Goal: Task Accomplishment & Management: Manage account settings

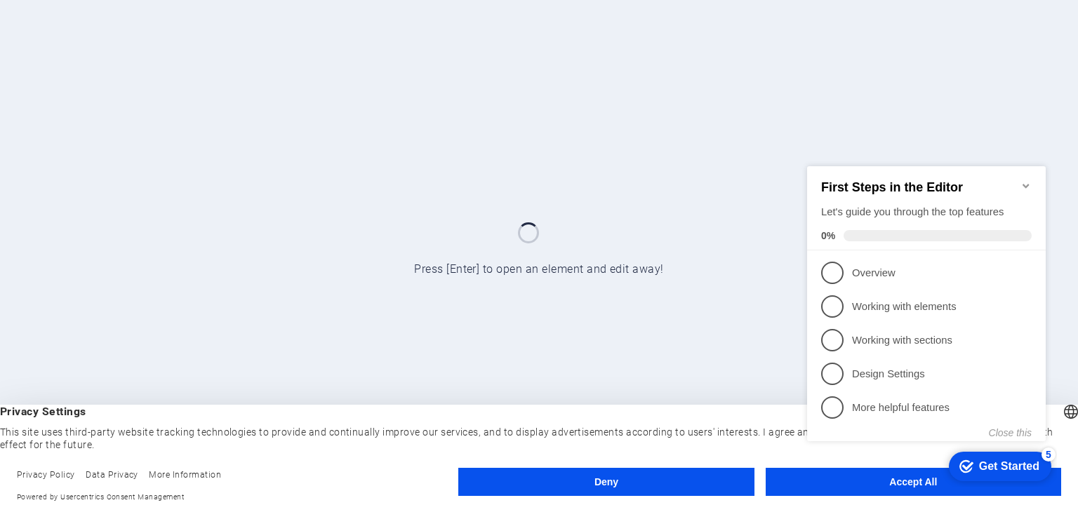
click at [1028, 183] on icon "Minimize checklist" at bounding box center [1025, 185] width 6 height 4
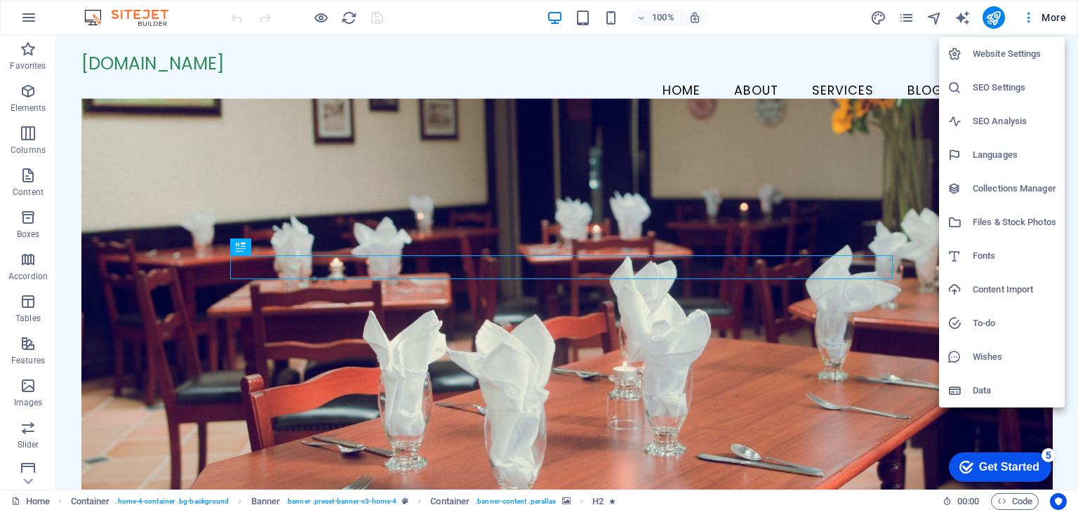
click at [718, 94] on div at bounding box center [539, 256] width 1078 height 512
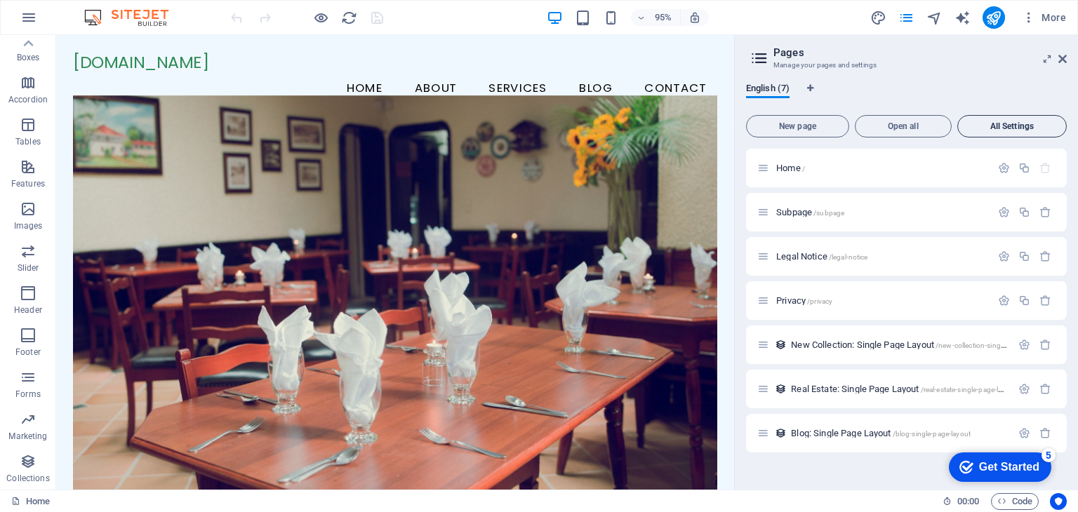
click at [994, 127] on span "All Settings" at bounding box center [1011, 126] width 97 height 8
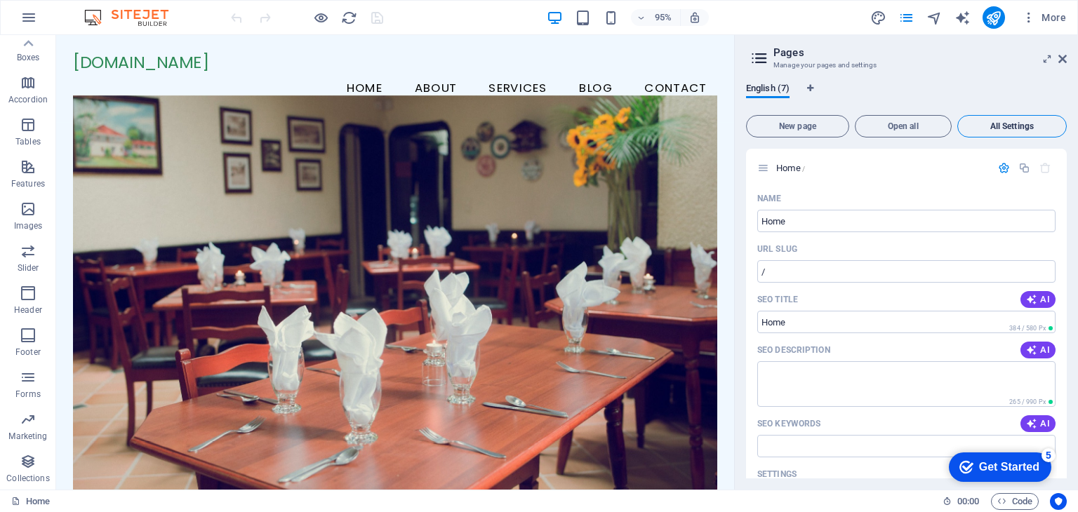
scroll to position [2436, 0]
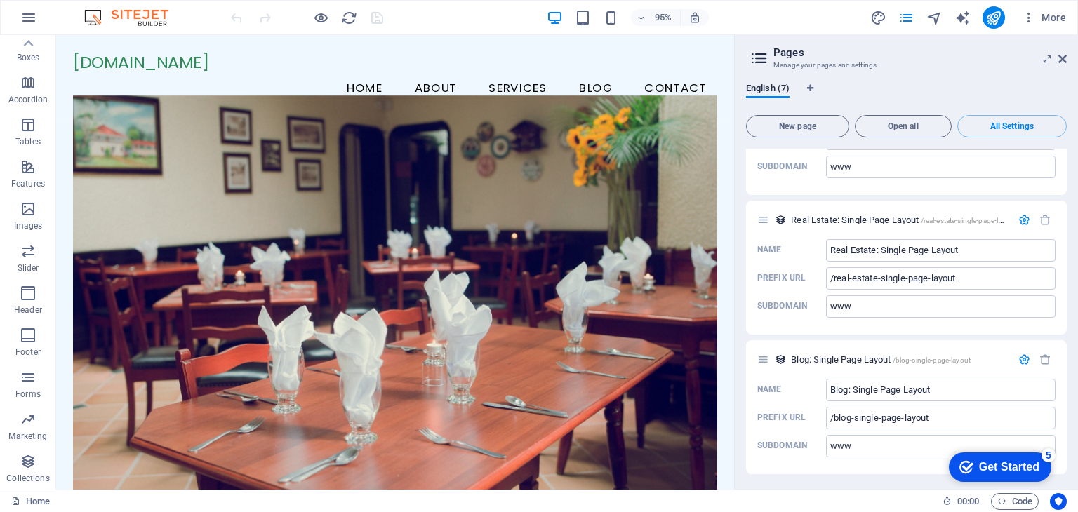
click at [761, 63] on icon at bounding box center [759, 58] width 21 height 20
click at [791, 57] on h2 "Pages" at bounding box center [919, 52] width 293 height 13
click at [1066, 60] on icon at bounding box center [1062, 58] width 8 height 11
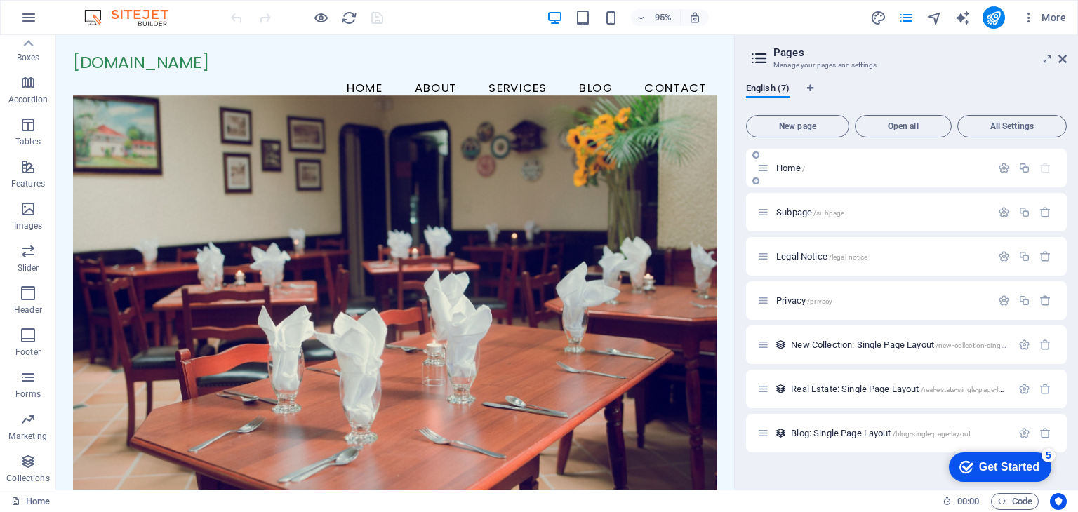
click at [1045, 171] on icon "button" at bounding box center [1045, 168] width 12 height 12
click at [763, 170] on icon at bounding box center [763, 168] width 12 height 12
click at [1002, 169] on icon "button" at bounding box center [1004, 168] width 12 height 12
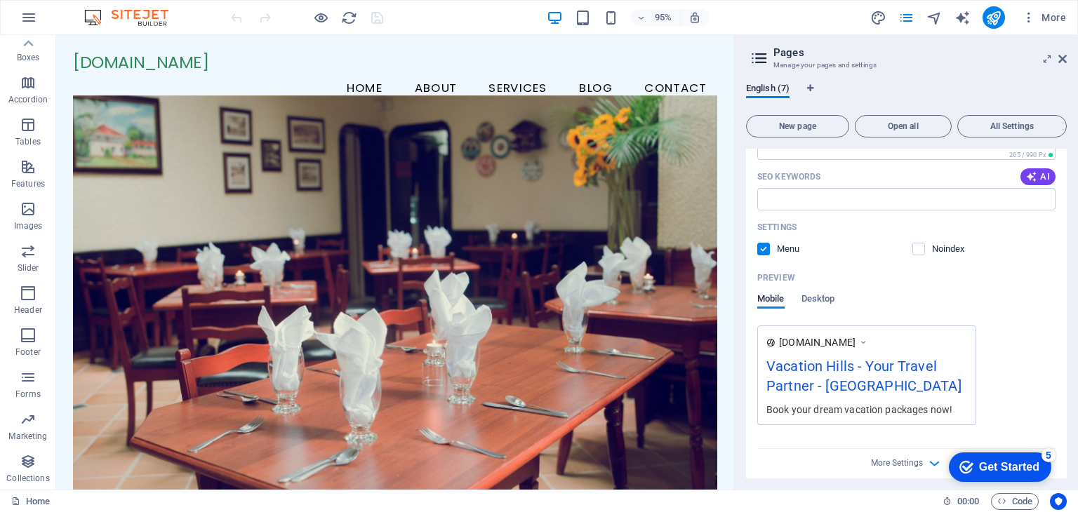
scroll to position [385, 0]
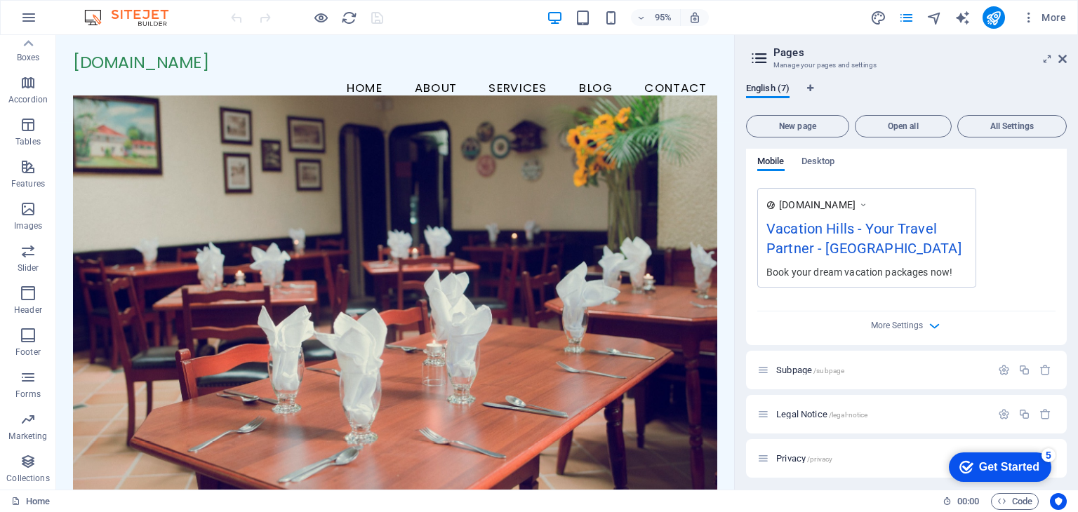
click at [893, 318] on div "More Settings" at bounding box center [906, 323] width 298 height 22
click at [932, 326] on icon "button" at bounding box center [934, 326] width 16 height 16
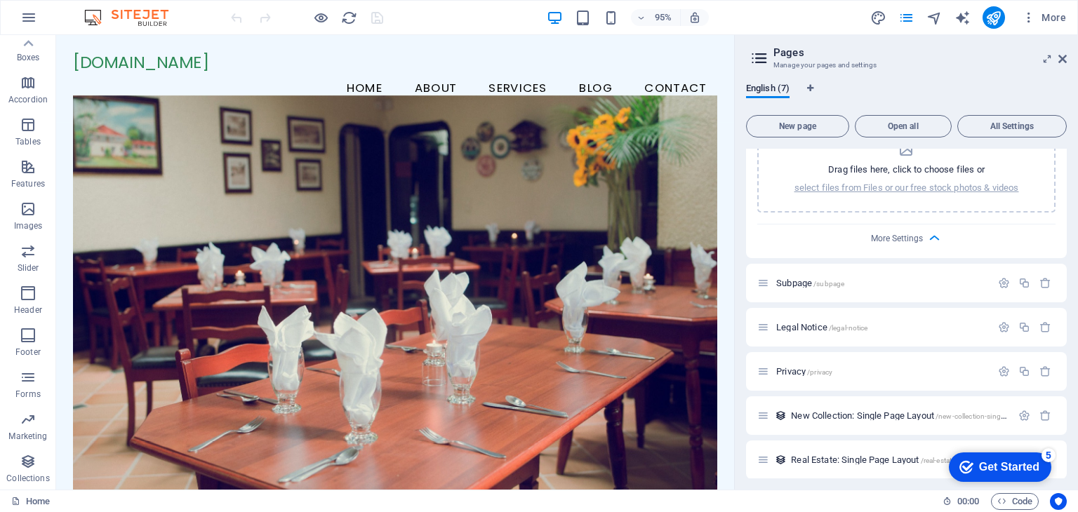
scroll to position [723, 0]
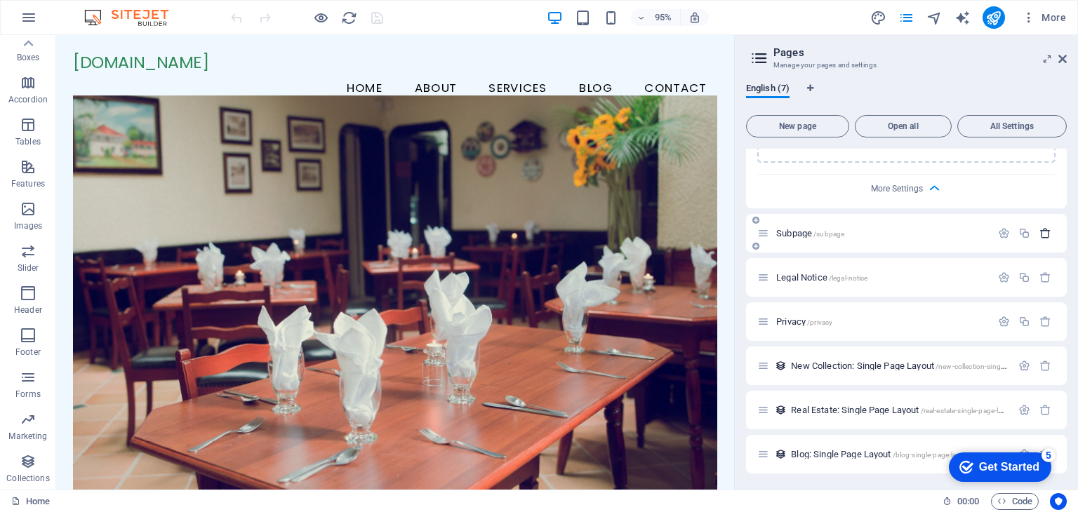
click at [1040, 234] on icon "button" at bounding box center [1045, 233] width 12 height 12
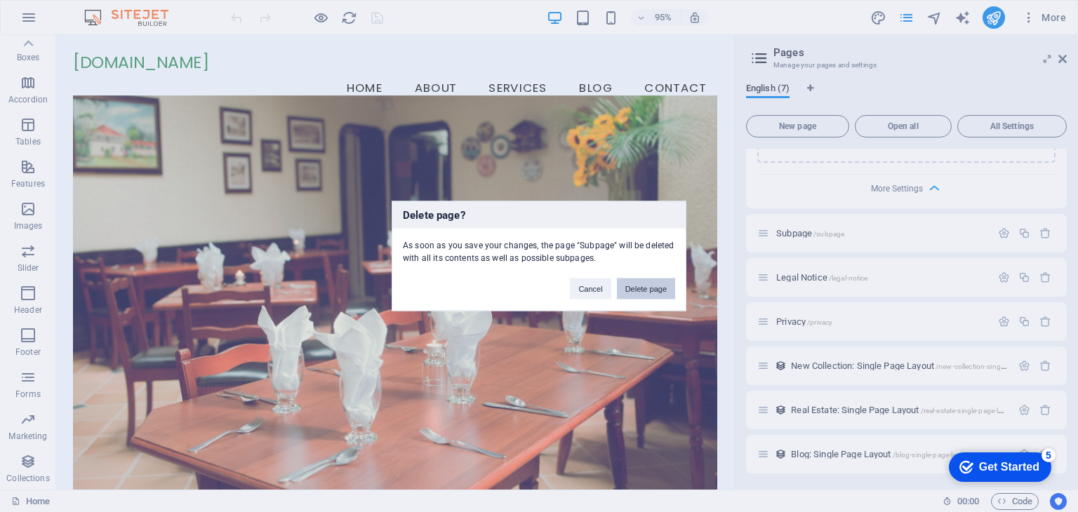
click at [635, 285] on button "Delete page" at bounding box center [646, 289] width 58 height 21
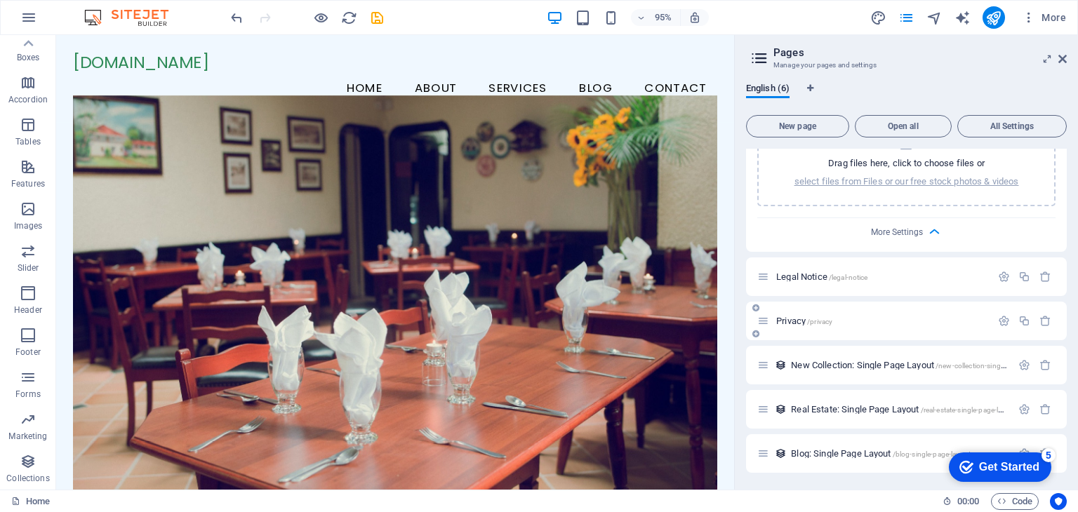
scroll to position [679, 0]
click at [1046, 276] on icon "button" at bounding box center [1045, 278] width 12 height 12
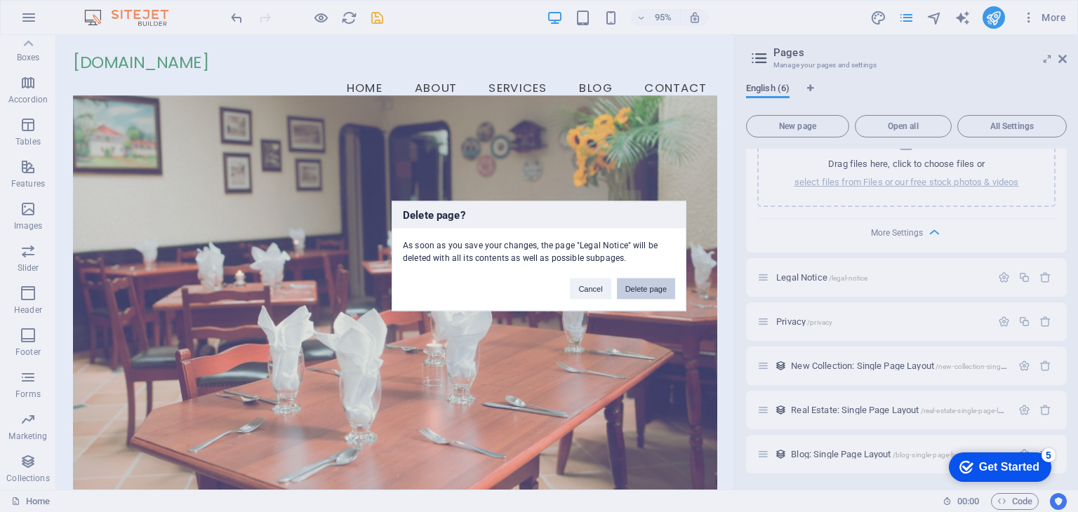
click at [659, 281] on button "Delete page" at bounding box center [646, 289] width 58 height 21
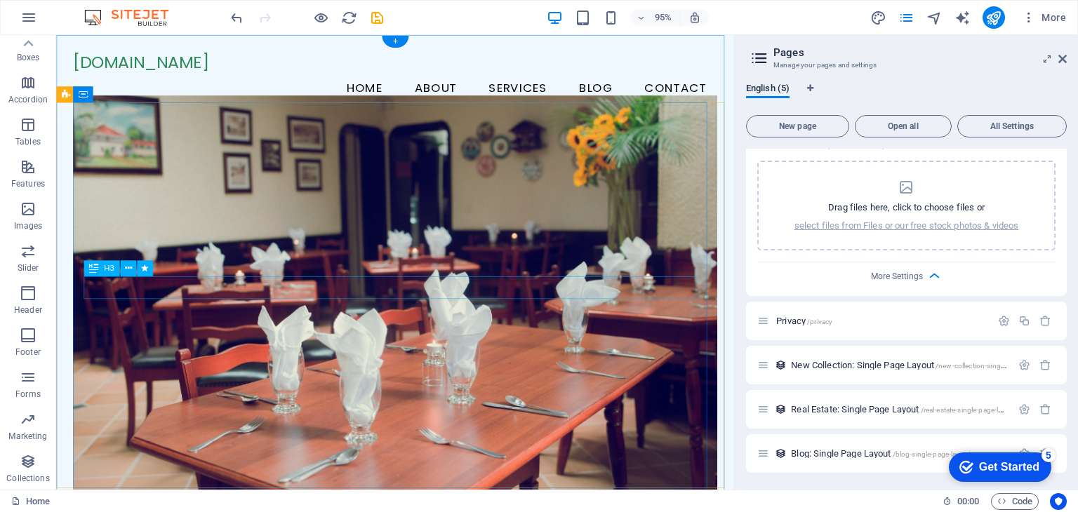
scroll to position [634, 0]
click at [1044, 324] on icon "button" at bounding box center [1045, 322] width 12 height 12
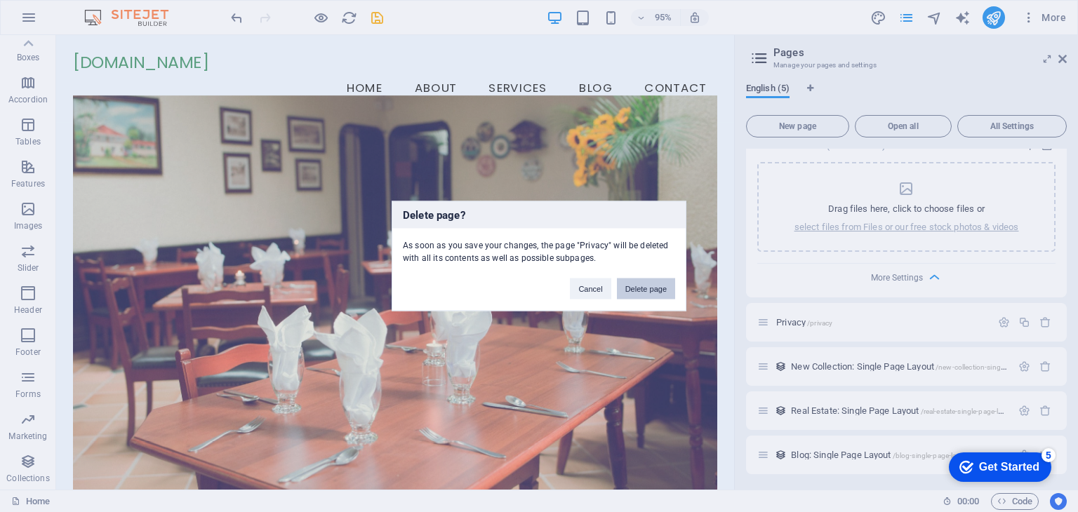
click at [654, 294] on button "Delete page" at bounding box center [646, 289] width 58 height 21
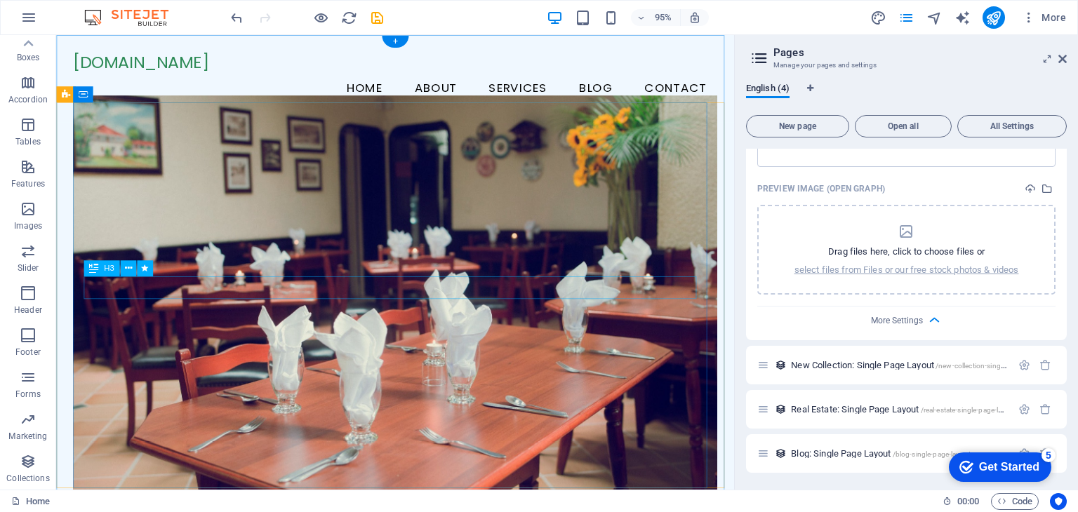
scroll to position [591, 0]
click at [1039, 363] on icon "button" at bounding box center [1045, 366] width 12 height 12
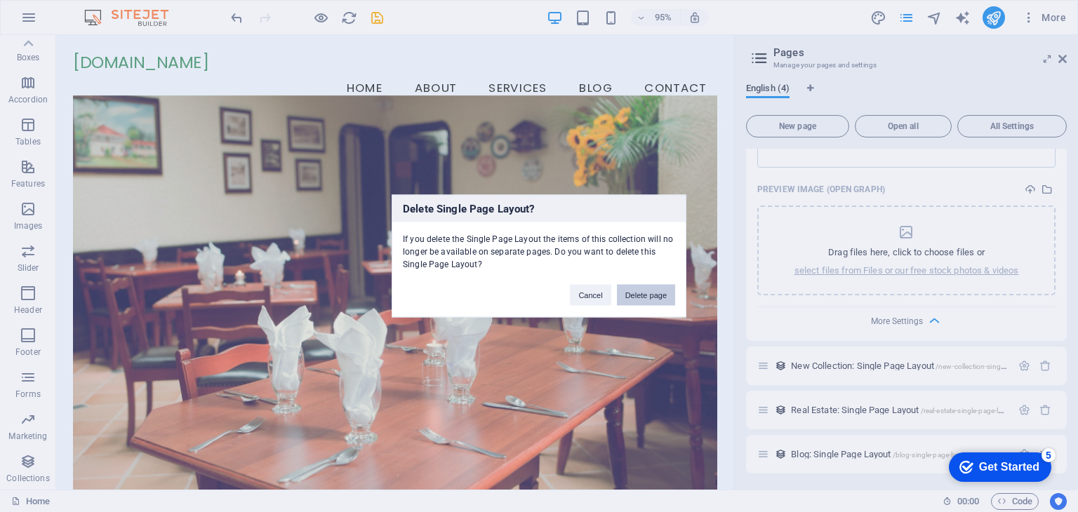
click at [646, 291] on button "Delete page" at bounding box center [646, 295] width 58 height 21
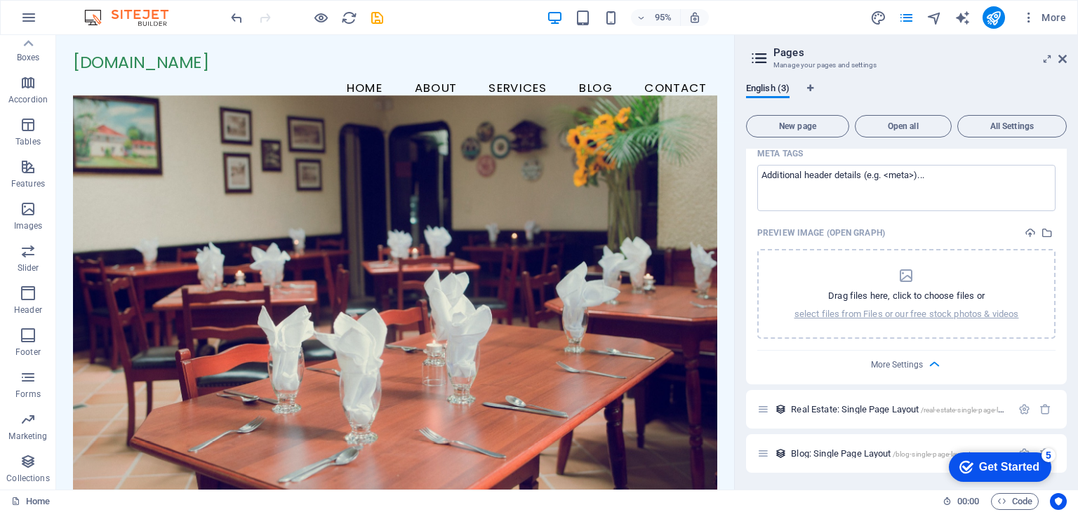
scroll to position [547, 0]
click at [1039, 414] on icon "button" at bounding box center [1045, 410] width 12 height 12
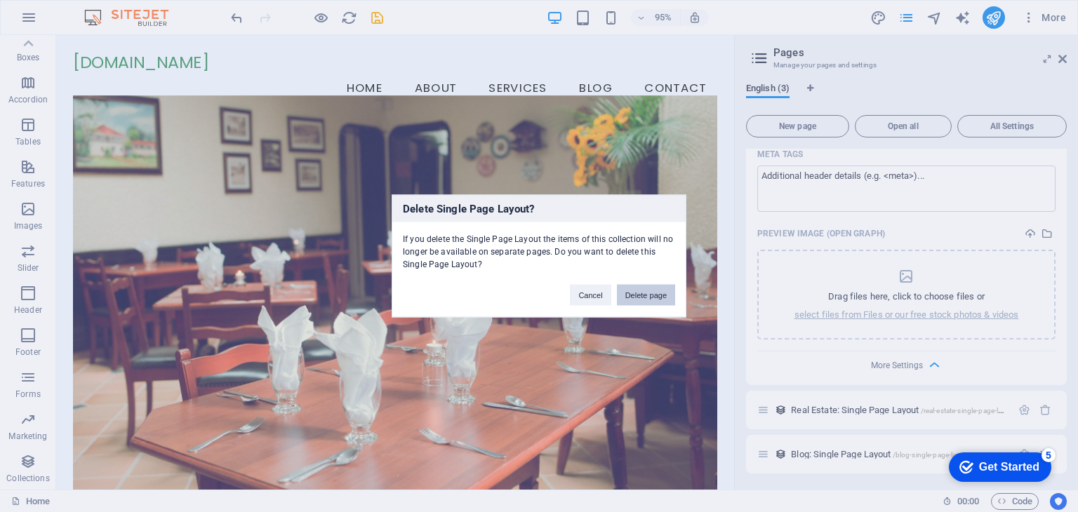
click at [657, 302] on button "Delete page" at bounding box center [646, 295] width 58 height 21
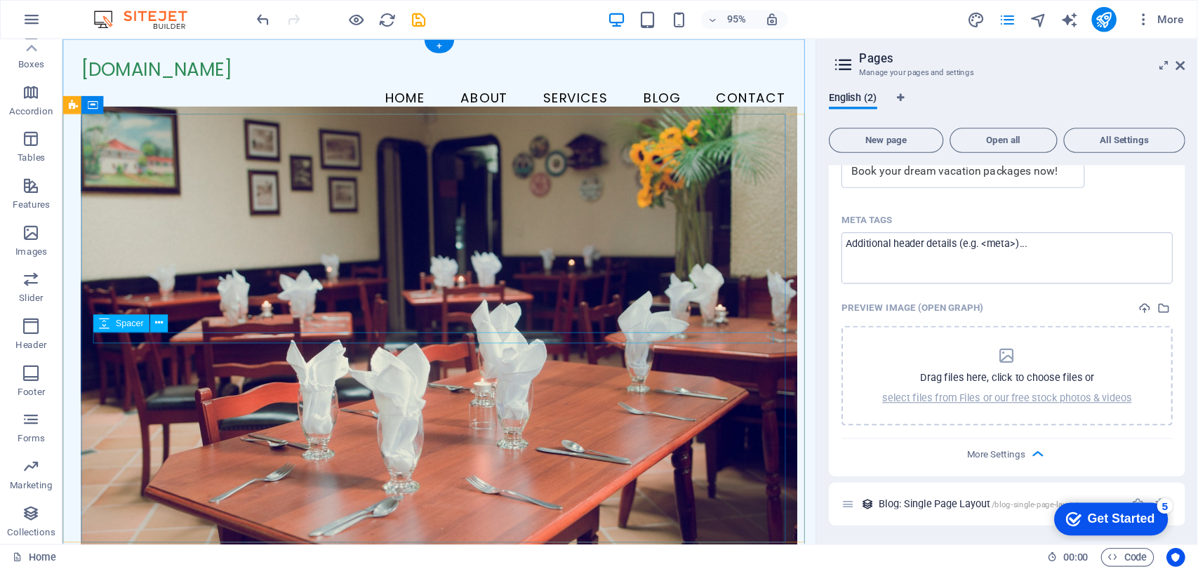
scroll to position [502, 0]
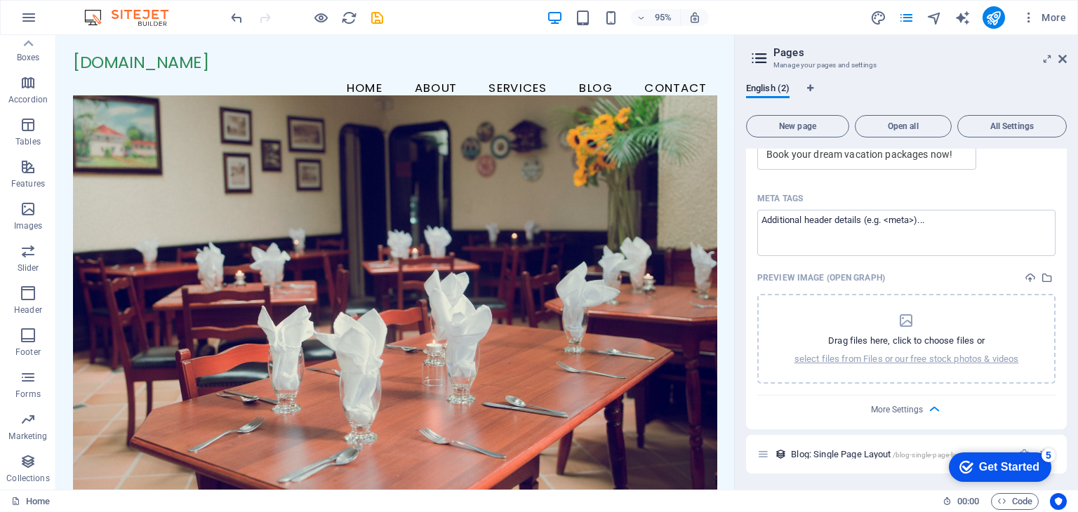
click at [1040, 451] on div "checkmark Get Started 5 First Steps in the Editor Let's guide you through the t…" at bounding box center [996, 467] width 119 height 42
click at [1021, 472] on div "Get Started" at bounding box center [1009, 467] width 60 height 13
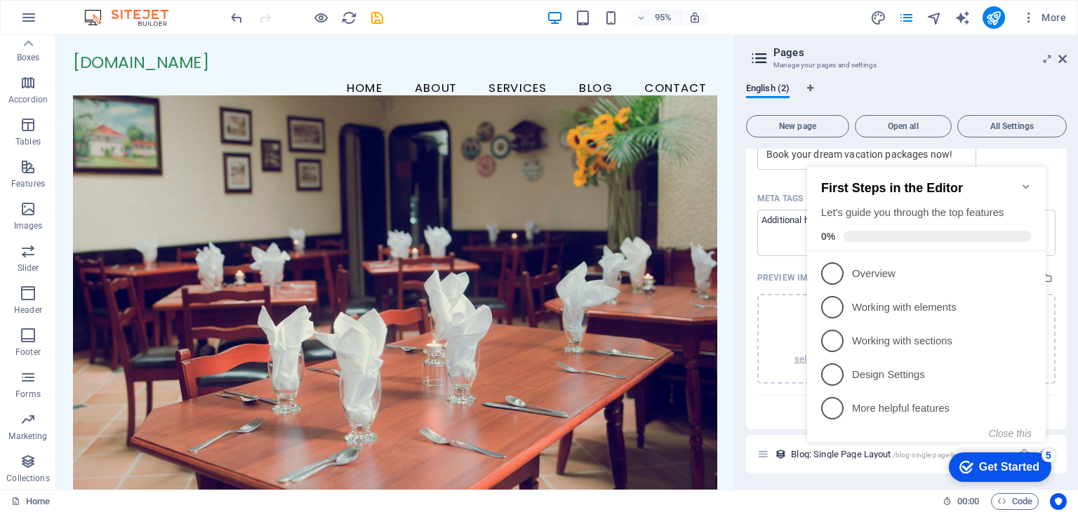
click at [1024, 185] on icon "Minimize checklist" at bounding box center [1025, 186] width 11 height 11
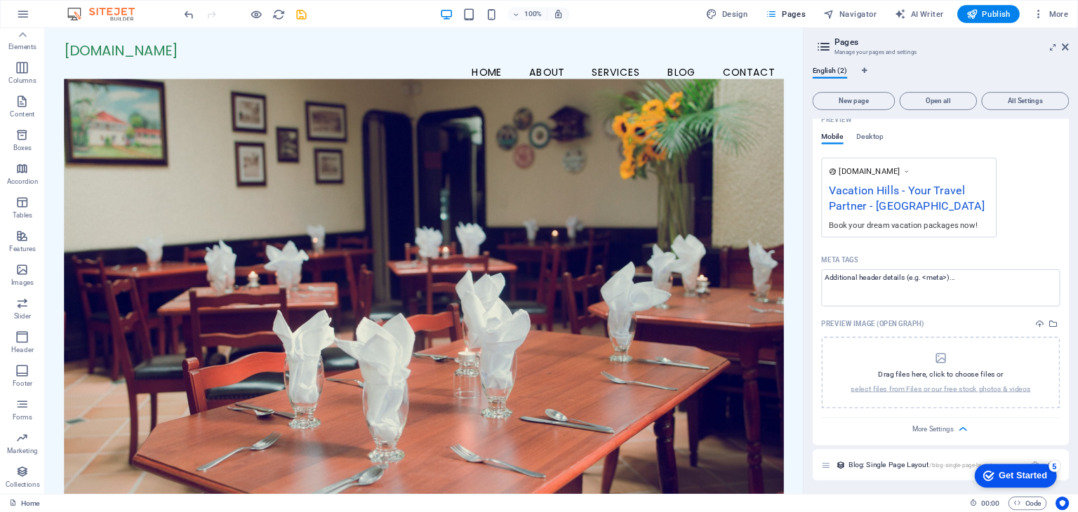
scroll to position [331, 0]
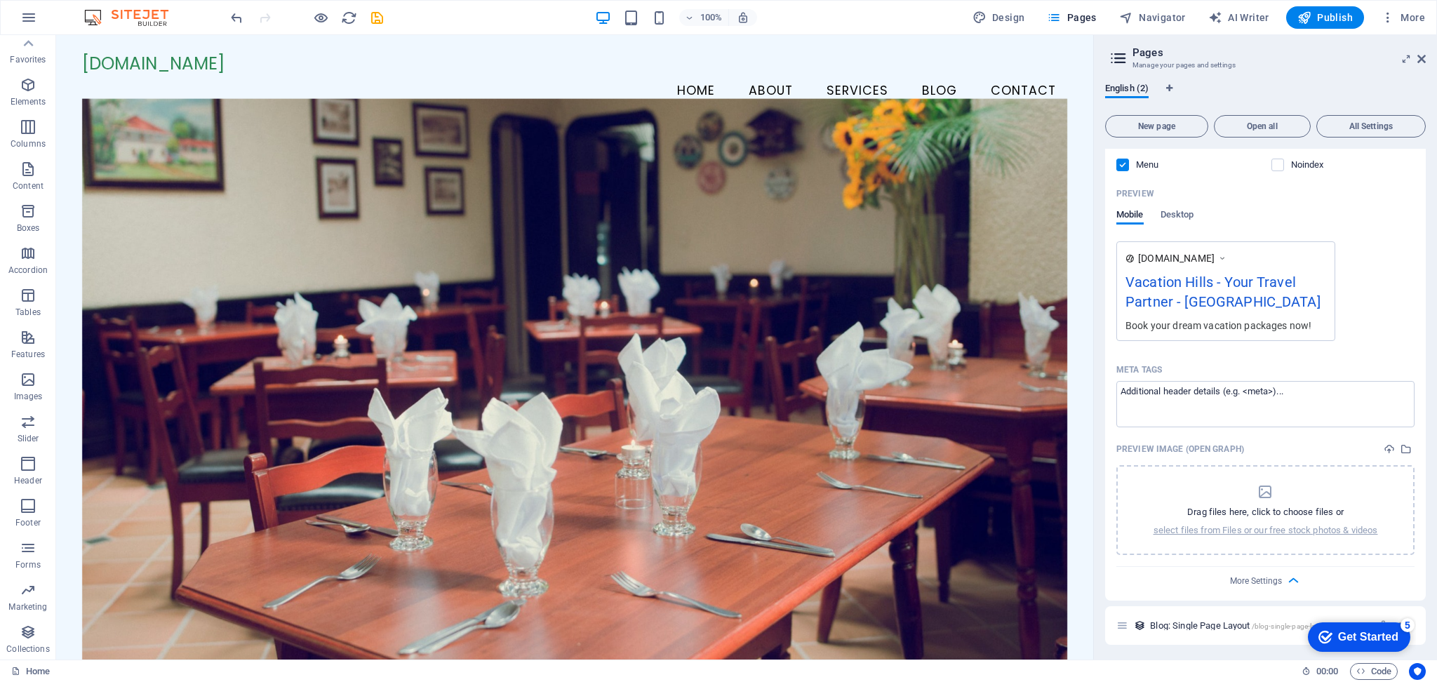
drag, startPoint x: 1077, startPoint y: 0, endPoint x: 1102, endPoint y: 415, distance: 416.2
click at [1077, 415] on div "English (2) New page Open all All Settings Home / Name Home ​ URL SLUG / ​ SEO …" at bounding box center [1265, 366] width 343 height 588
drag, startPoint x: 1377, startPoint y: 629, endPoint x: 1398, endPoint y: 619, distance: 23.5
click at [1077, 512] on div "checkmark Get Started 5 First Steps in the Editor Let's guide you through the t…" at bounding box center [1356, 636] width 119 height 42
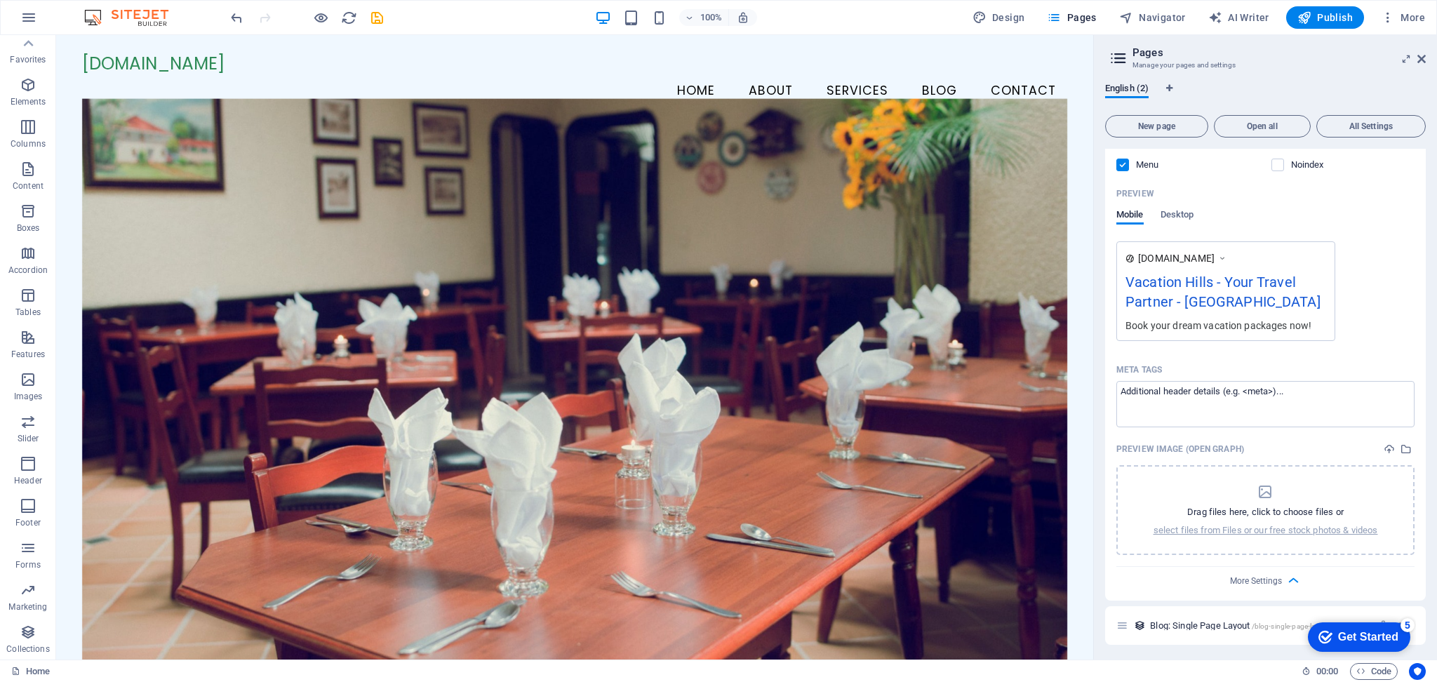
click at [1077, 512] on div "checkmark Get Started 5 First Steps in the Editor Let's guide you through the t…" at bounding box center [1356, 636] width 119 height 42
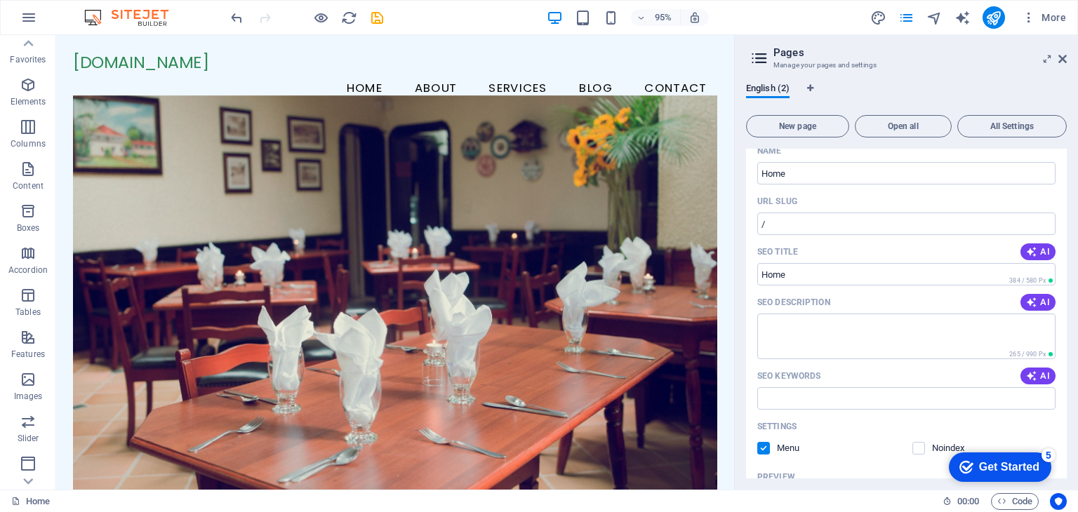
scroll to position [0, 0]
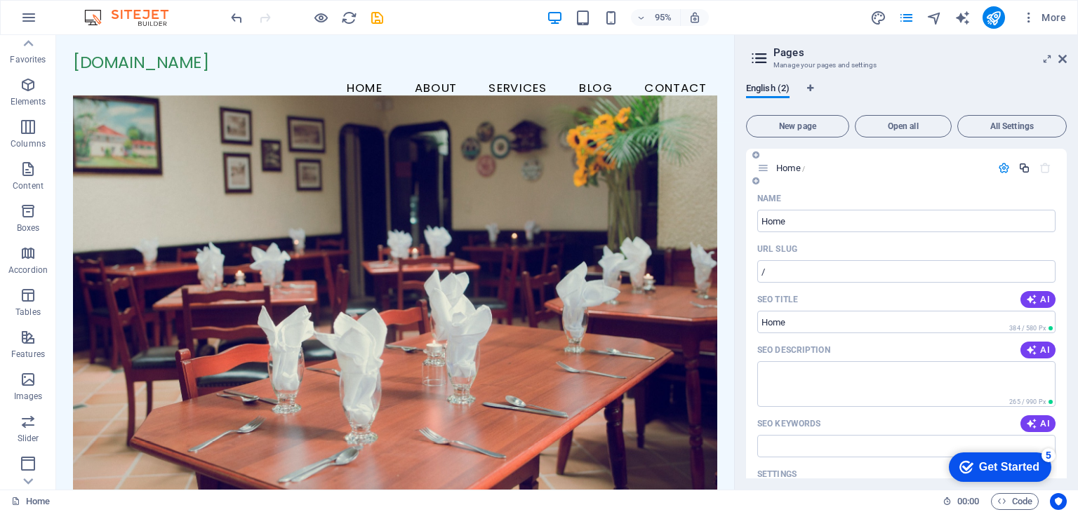
click at [1022, 169] on icon "button" at bounding box center [1024, 168] width 12 height 12
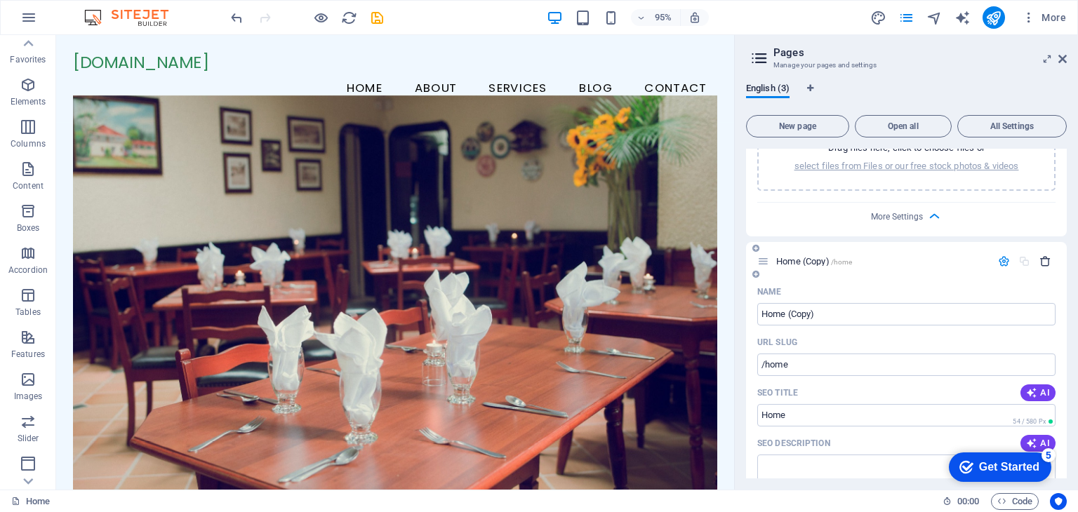
click at [1044, 259] on icon "button" at bounding box center [1045, 261] width 12 height 12
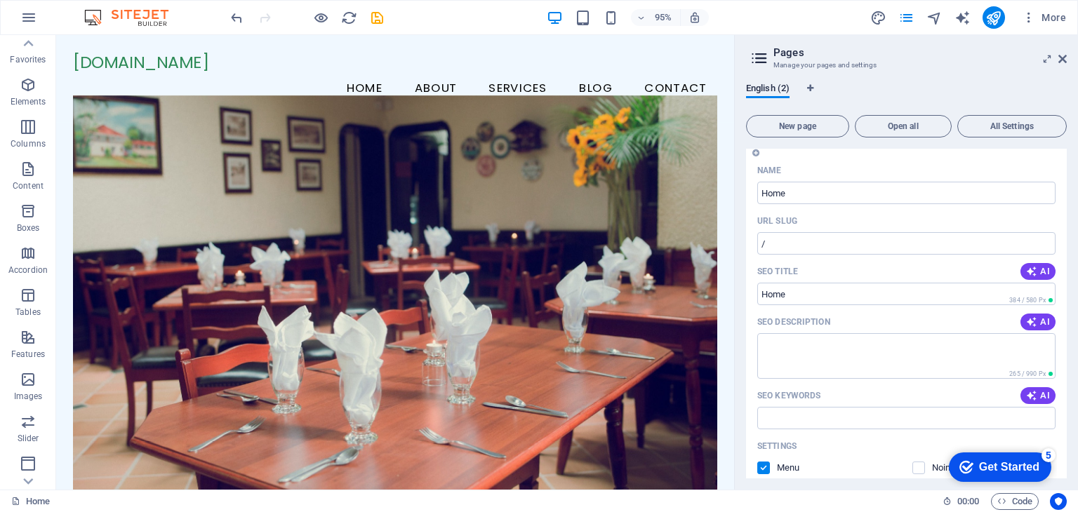
scroll to position [0, 0]
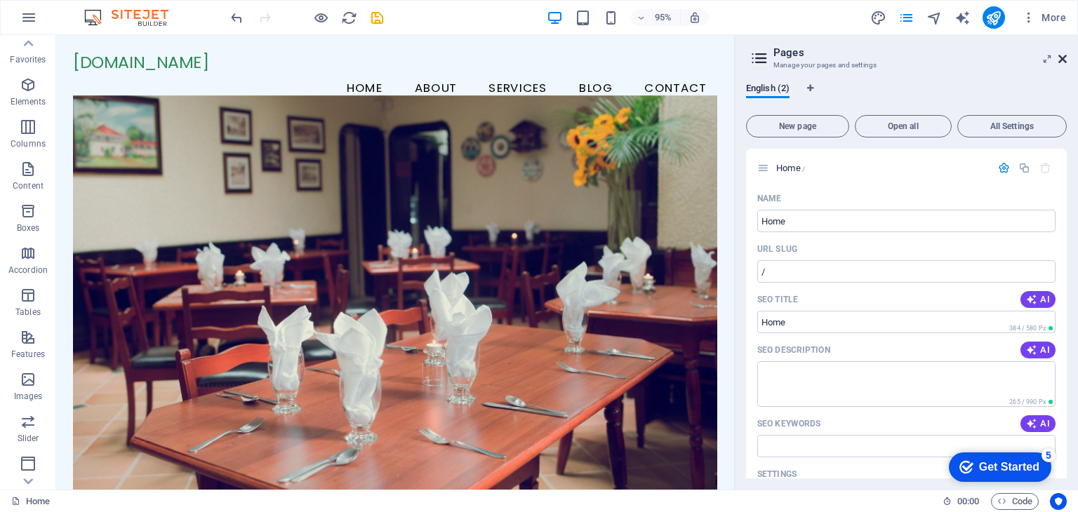
click at [1065, 60] on icon at bounding box center [1062, 58] width 8 height 11
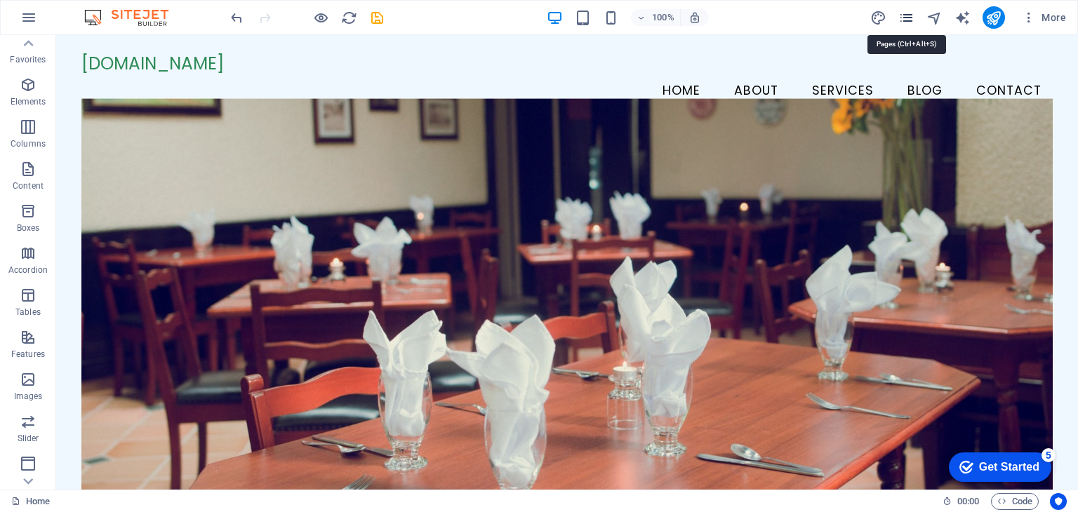
click at [909, 24] on icon "pages" at bounding box center [906, 18] width 16 height 16
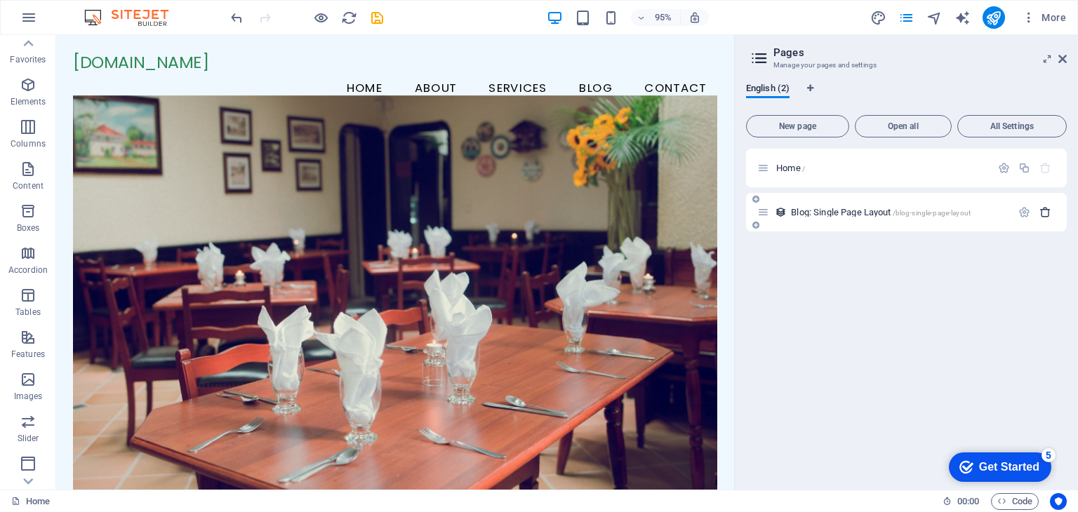
click at [1039, 218] on icon "button" at bounding box center [1045, 212] width 12 height 12
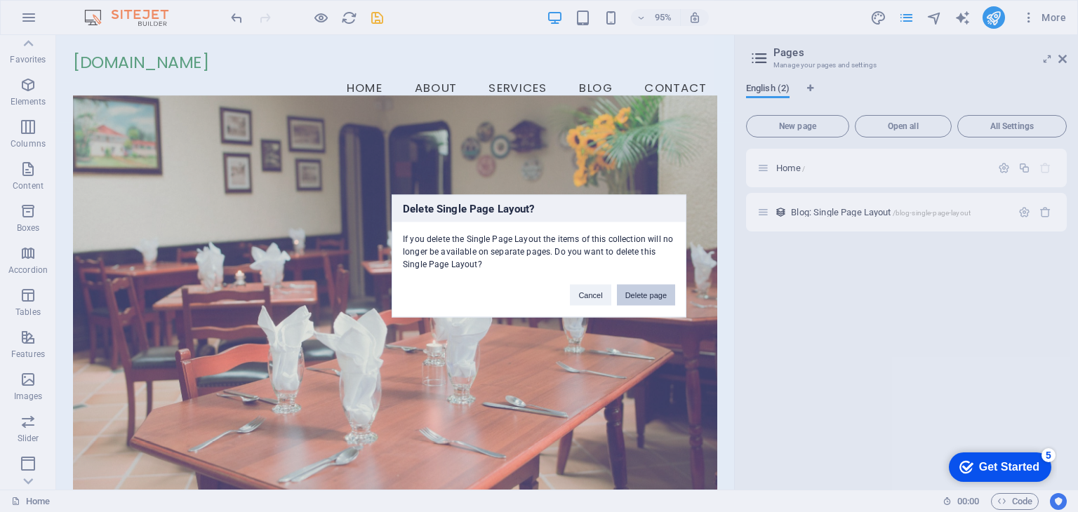
click at [646, 289] on button "Delete page" at bounding box center [646, 295] width 58 height 21
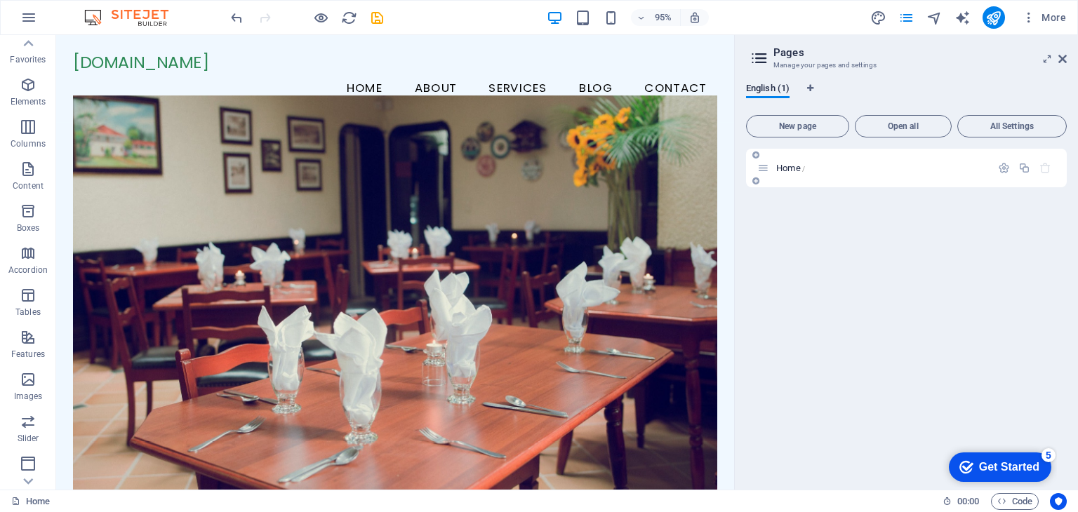
click at [1046, 166] on icon "button" at bounding box center [1045, 168] width 12 height 12
click at [1008, 169] on icon "button" at bounding box center [1004, 168] width 12 height 12
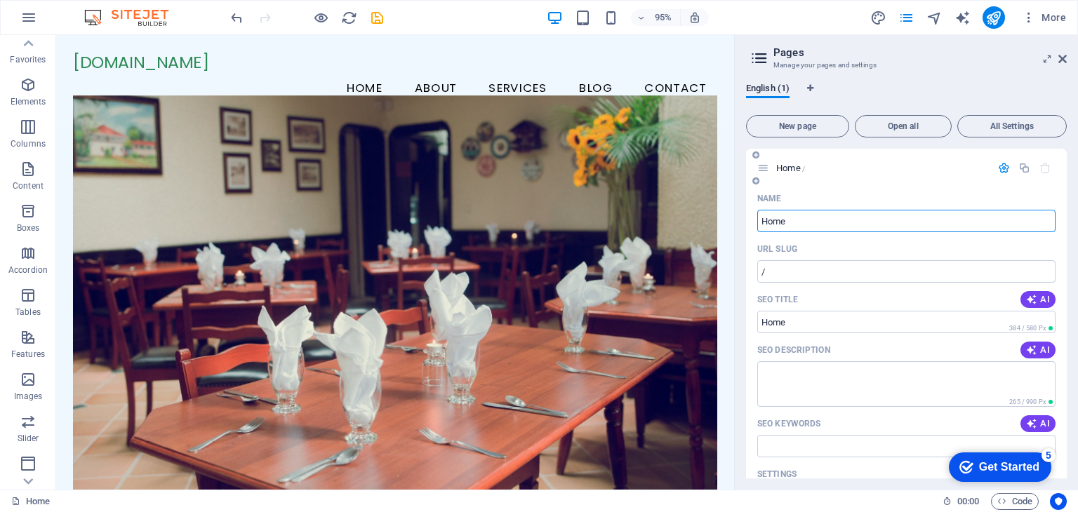
scroll to position [257, 0]
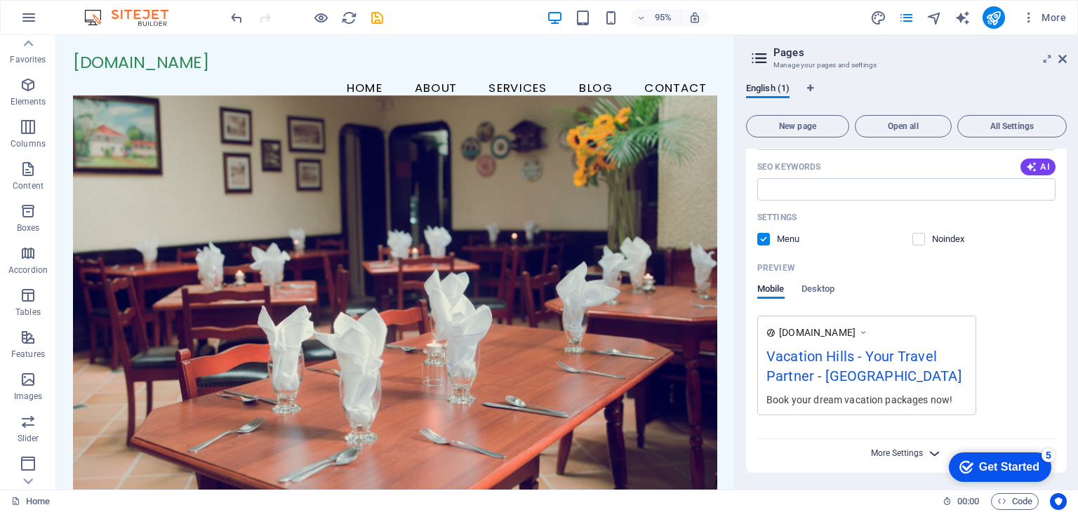
click at [916, 457] on span "More Settings" at bounding box center [897, 453] width 52 height 10
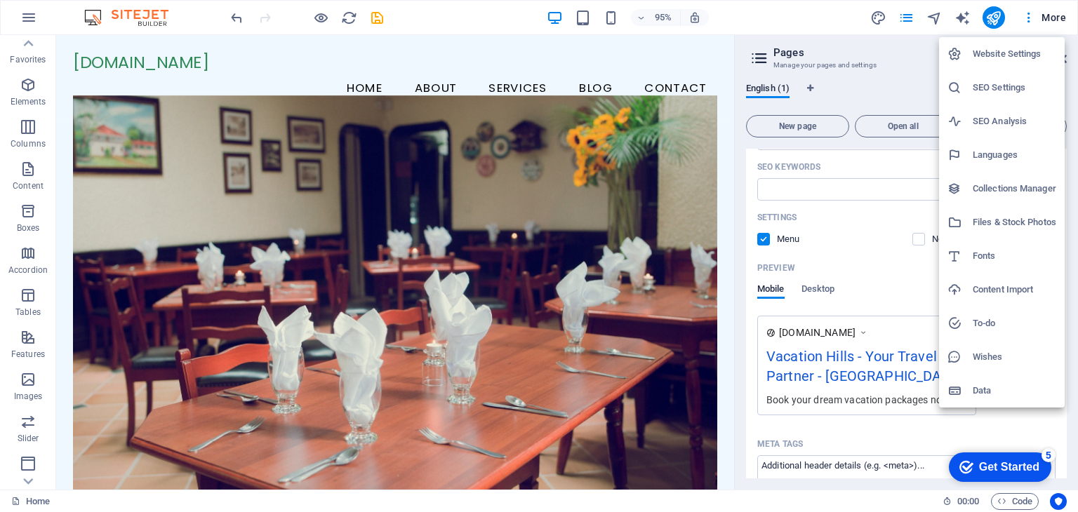
click at [817, 12] on div at bounding box center [539, 256] width 1078 height 512
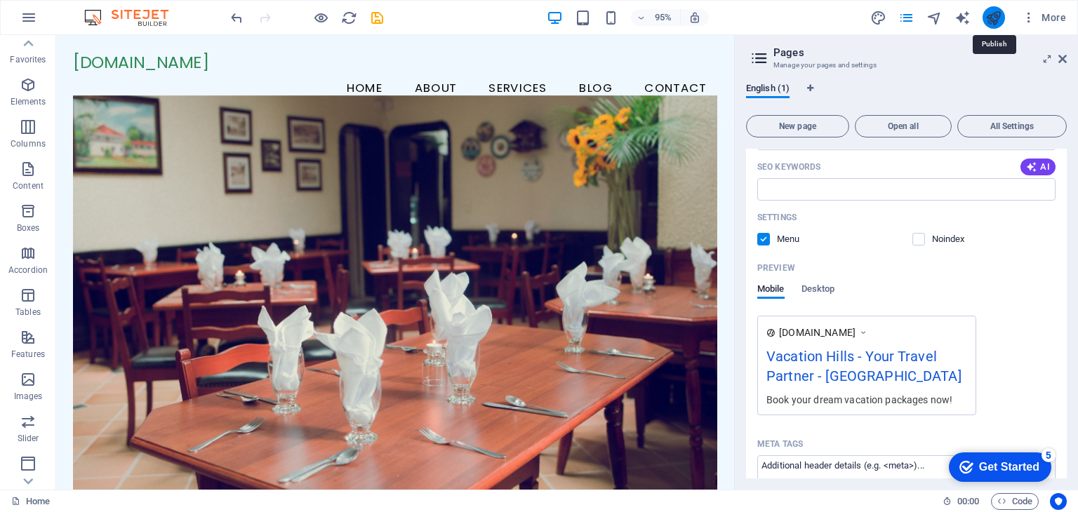
click at [995, 14] on icon "publish" at bounding box center [993, 18] width 16 height 16
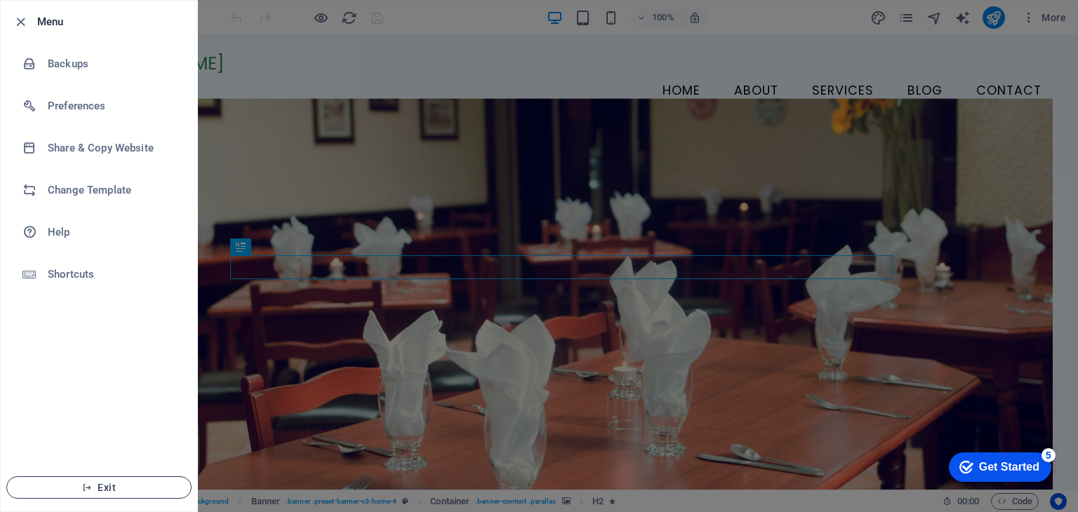
click at [109, 489] on span "Exit" at bounding box center [98, 487] width 161 height 11
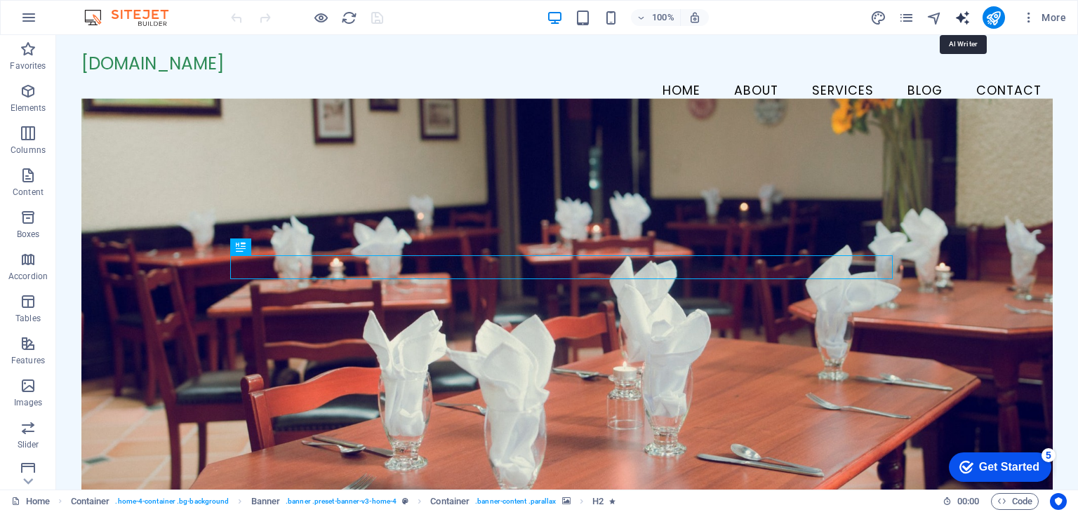
click at [0, 0] on icon "text_generator" at bounding box center [0, 0] width 0 height 0
select select "English"
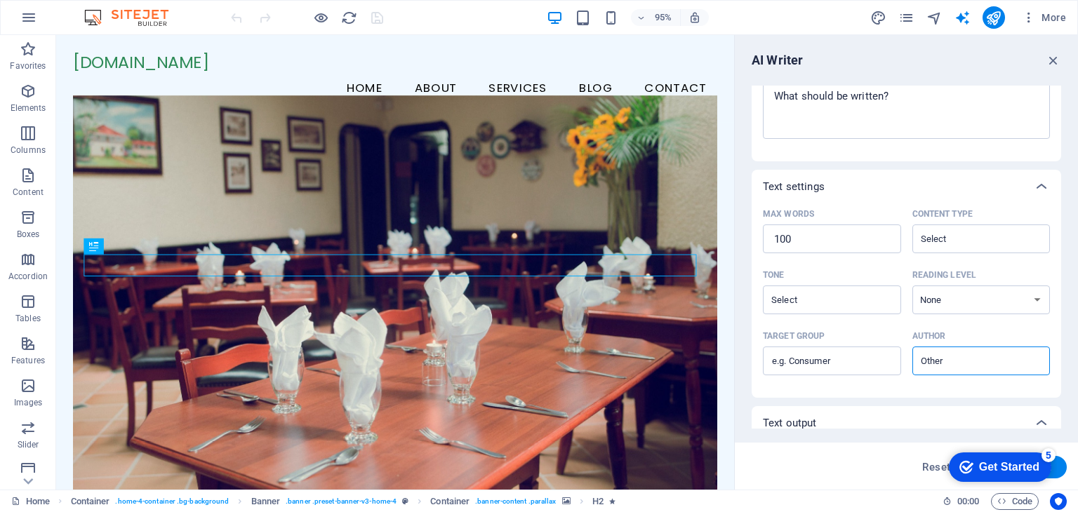
scroll to position [298, 0]
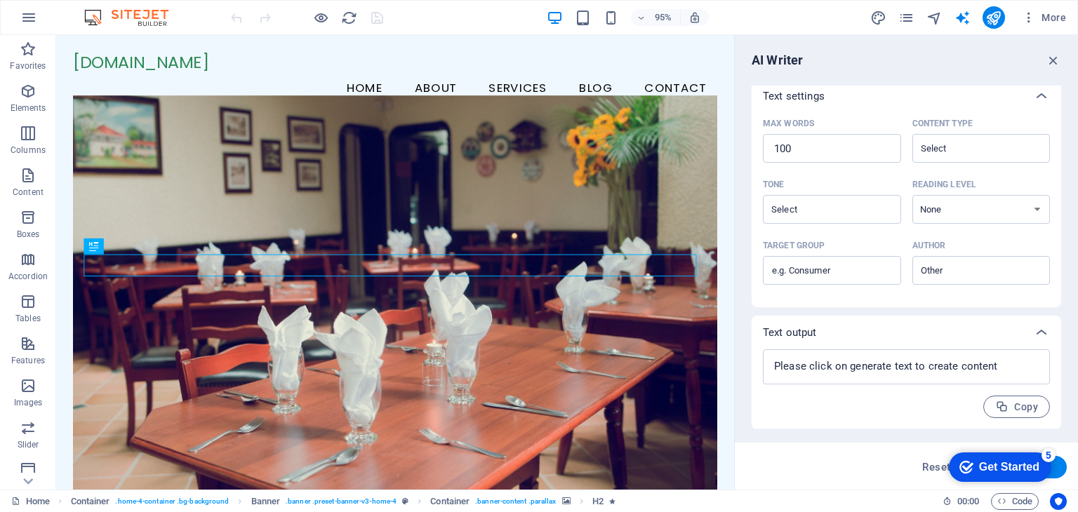
select select "px"
select select "200"
select select "px"
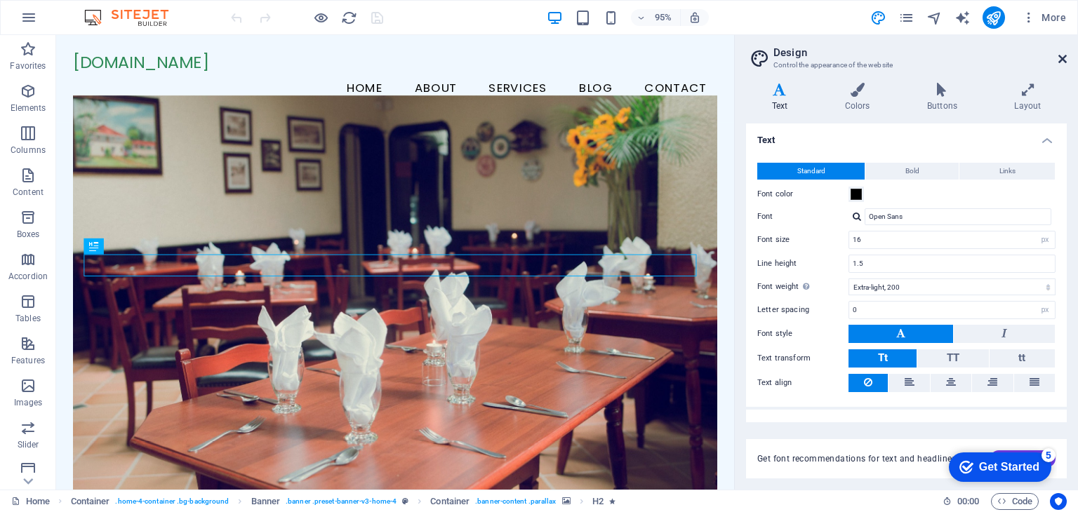
click at [1066, 58] on icon at bounding box center [1062, 58] width 8 height 11
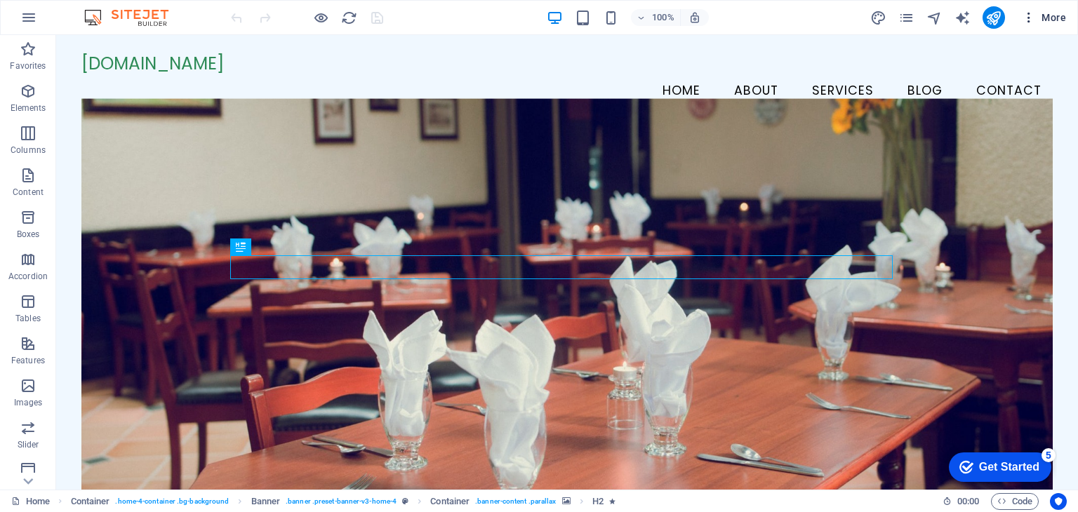
click at [0, 0] on span "More" at bounding box center [0, 0] width 0 height 0
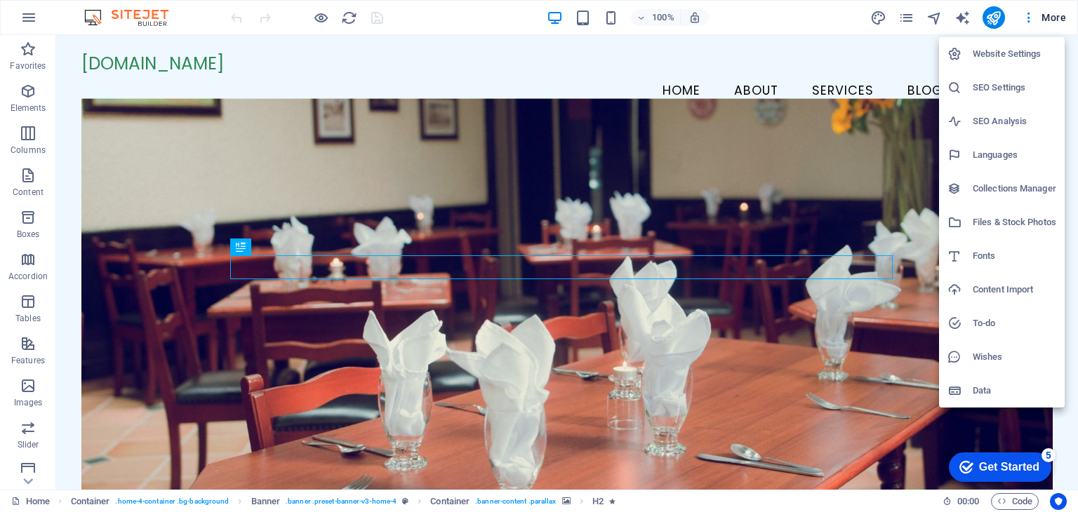
click at [1034, 12] on div at bounding box center [539, 256] width 1078 height 512
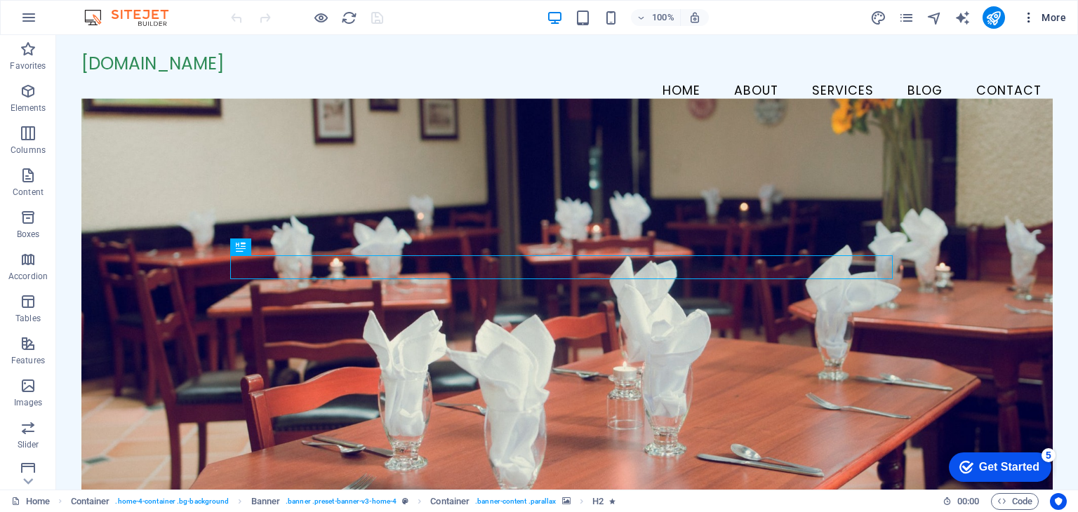
click at [0, 0] on icon "button" at bounding box center [0, 0] width 0 height 0
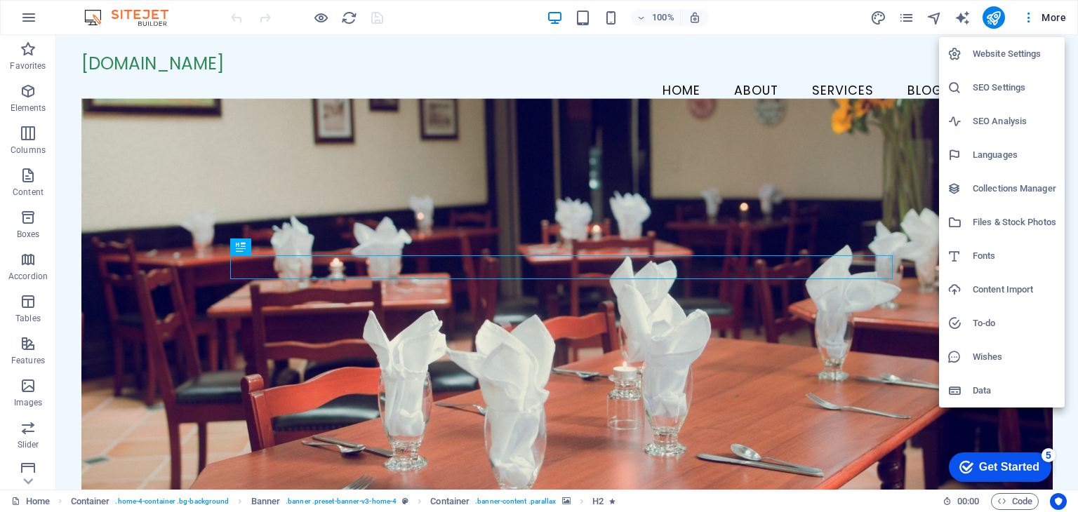
click at [25, 478] on div at bounding box center [539, 256] width 1078 height 512
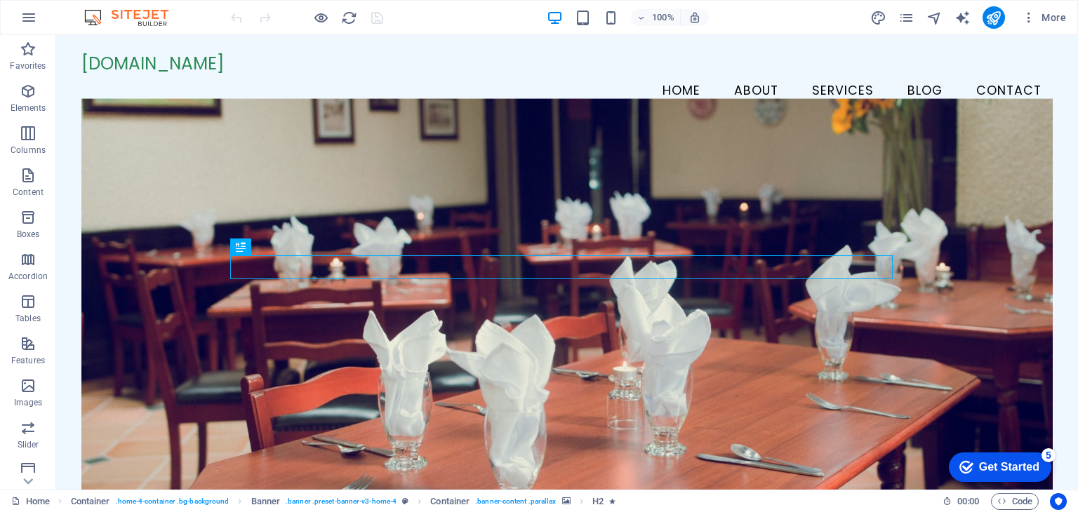
scroll to position [177, 0]
click at [29, 479] on p "Collections" at bounding box center [27, 478] width 43 height 11
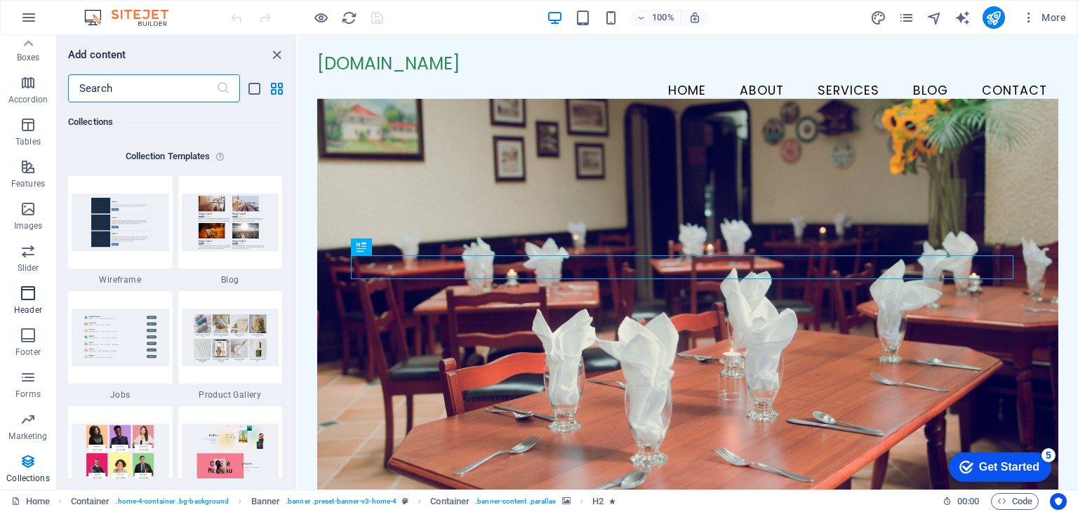
scroll to position [0, 0]
click at [29, 188] on p "Content" at bounding box center [28, 192] width 31 height 11
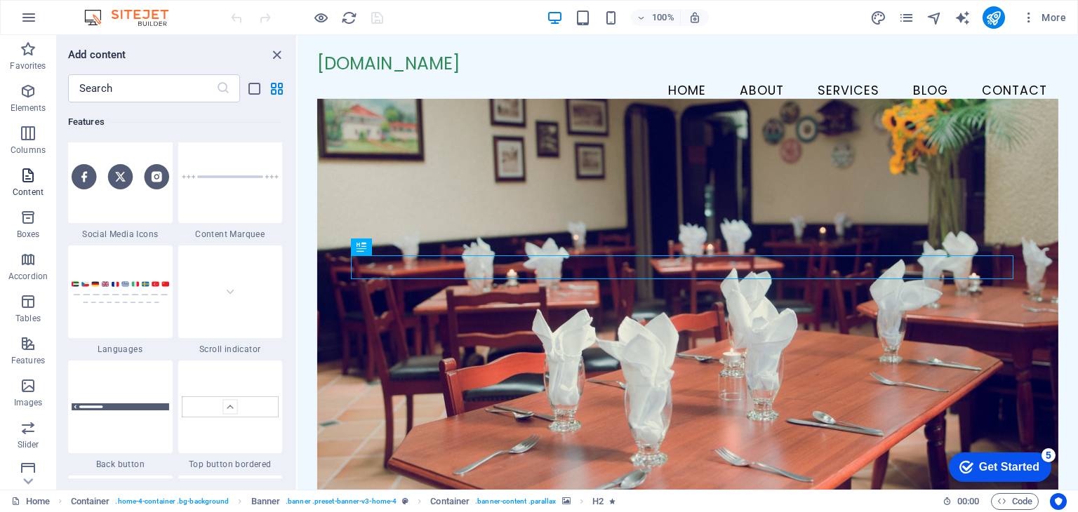
scroll to position [2455, 0]
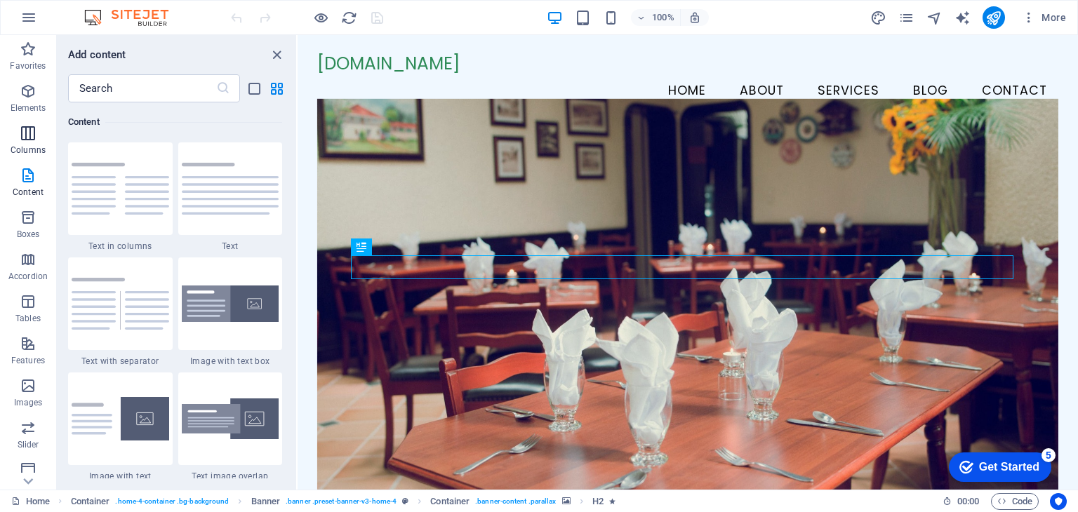
click at [28, 122] on button "Columns" at bounding box center [28, 140] width 56 height 42
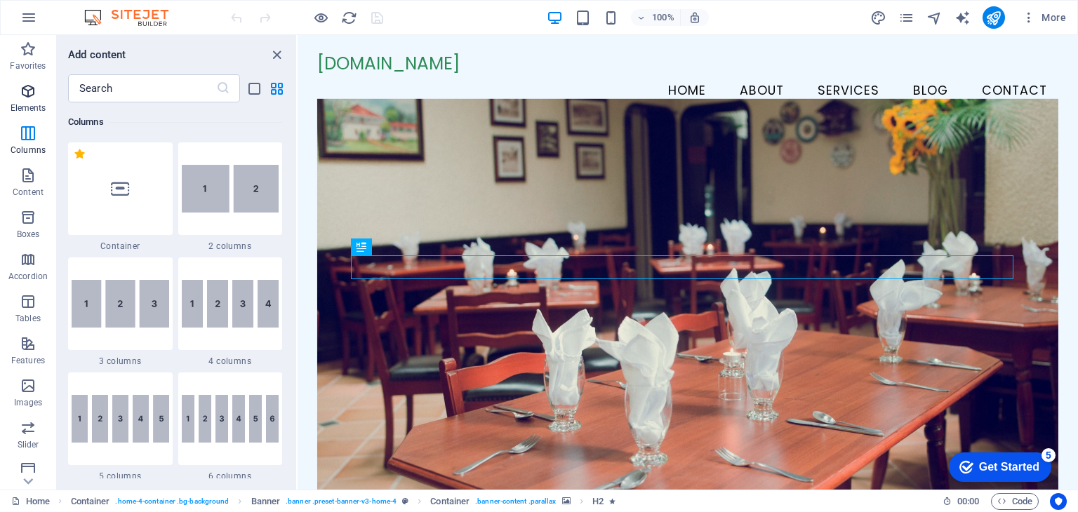
click at [31, 93] on icon "button" at bounding box center [28, 91] width 17 height 17
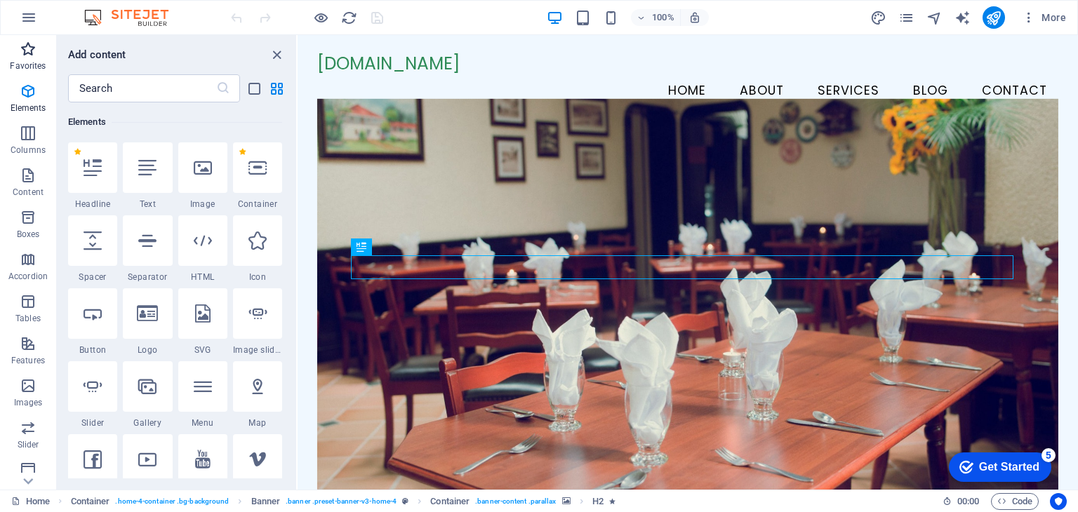
click at [33, 64] on p "Favorites" at bounding box center [28, 65] width 36 height 11
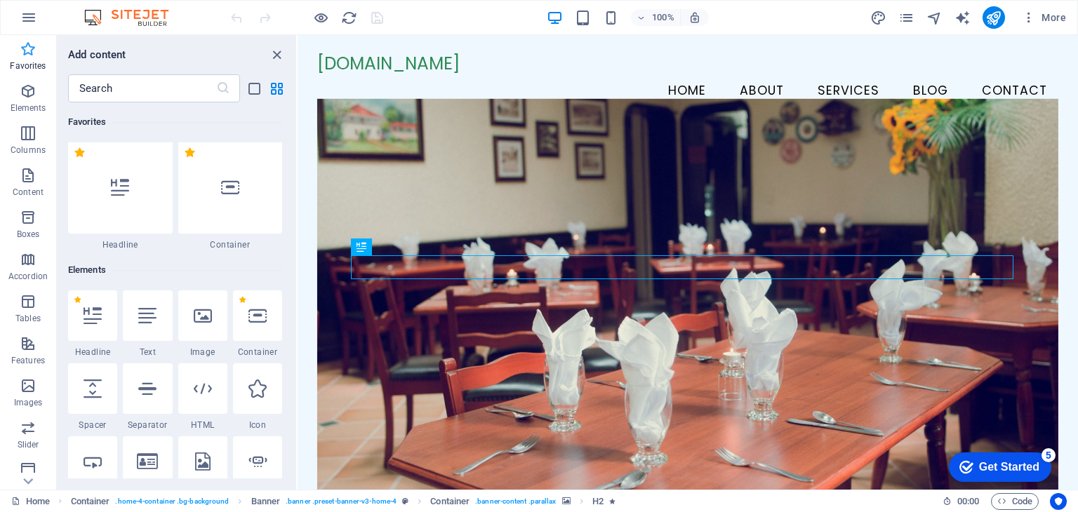
scroll to position [0, 0]
click at [274, 54] on icon "close panel" at bounding box center [277, 55] width 16 height 16
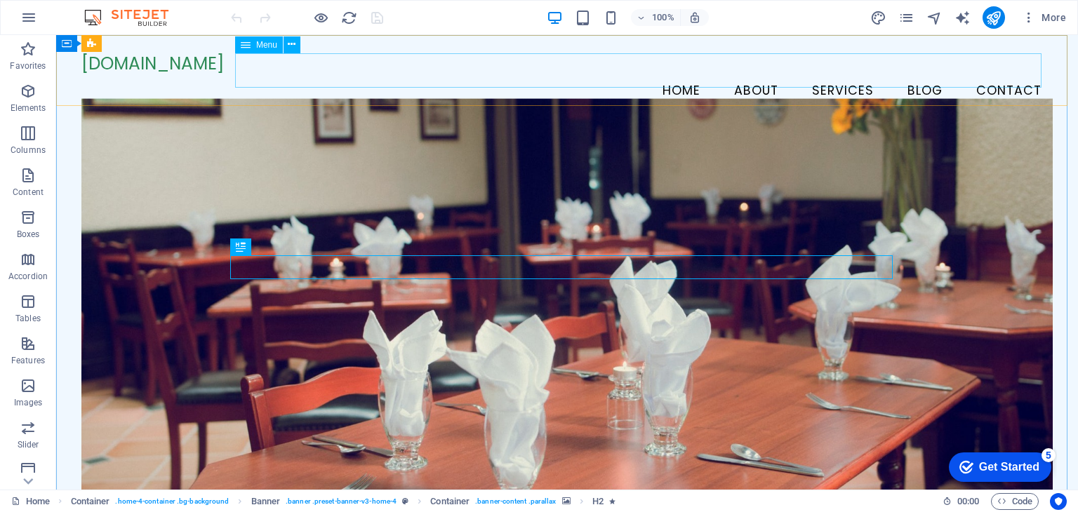
click at [239, 43] on div "Menu" at bounding box center [259, 44] width 48 height 17
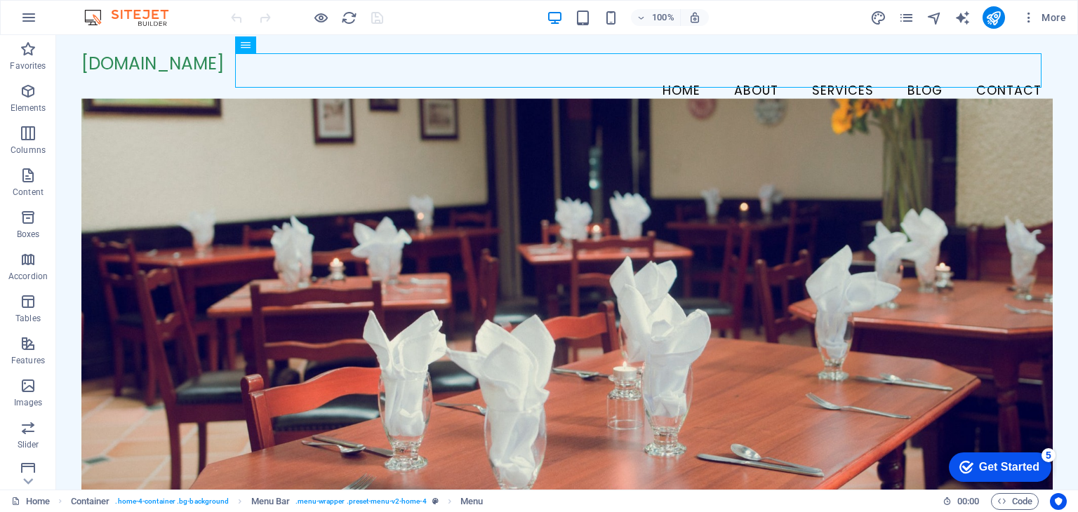
click at [371, 15] on div at bounding box center [306, 17] width 157 height 22
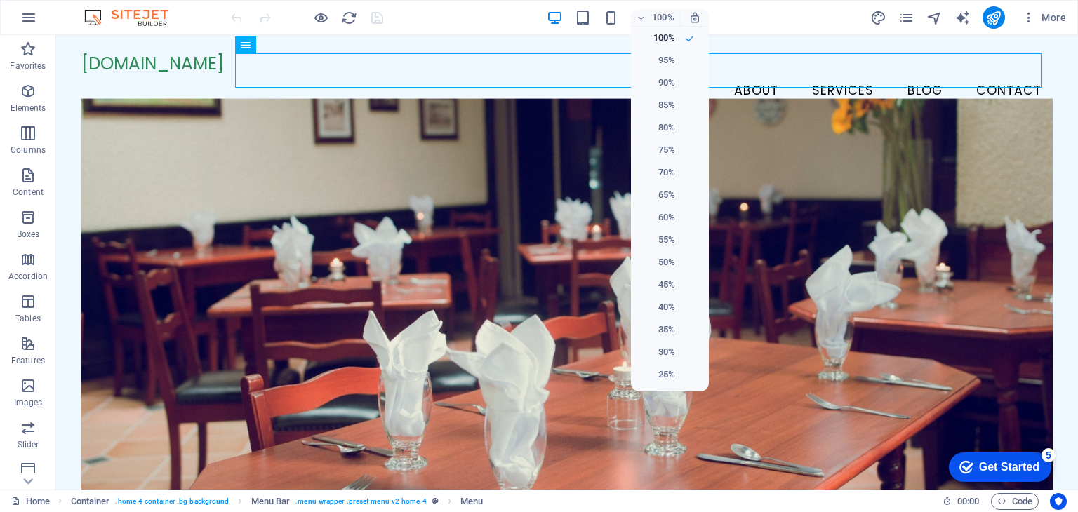
click at [736, 16] on div at bounding box center [539, 256] width 1078 height 512
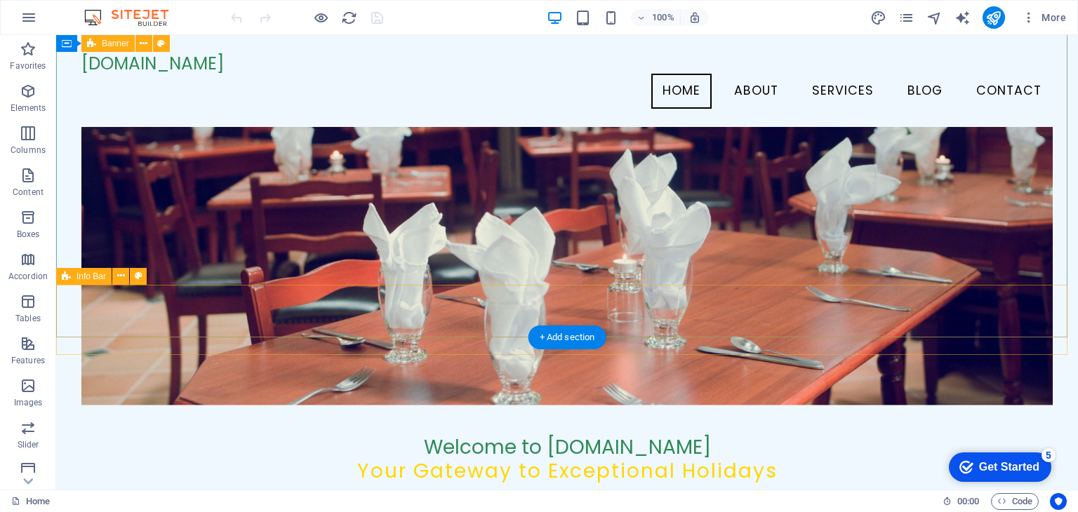
scroll to position [129, 0]
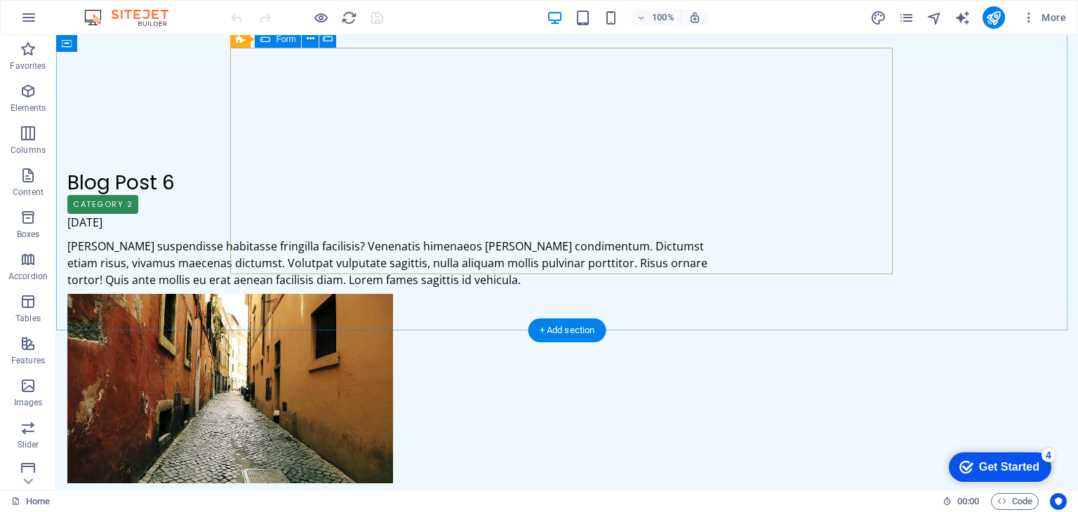
scroll to position [2181, 0]
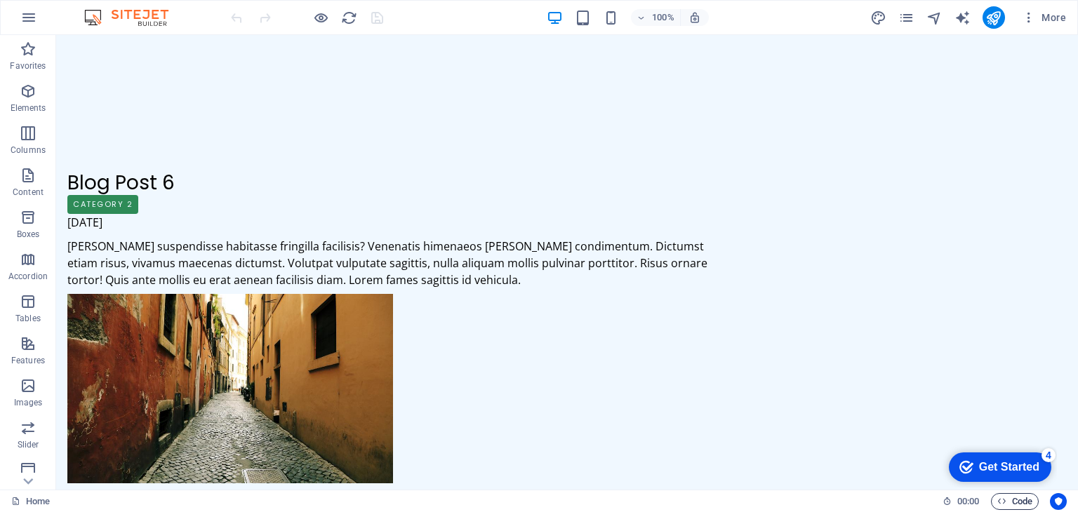
click at [1003, 502] on icon "button" at bounding box center [1001, 501] width 9 height 9
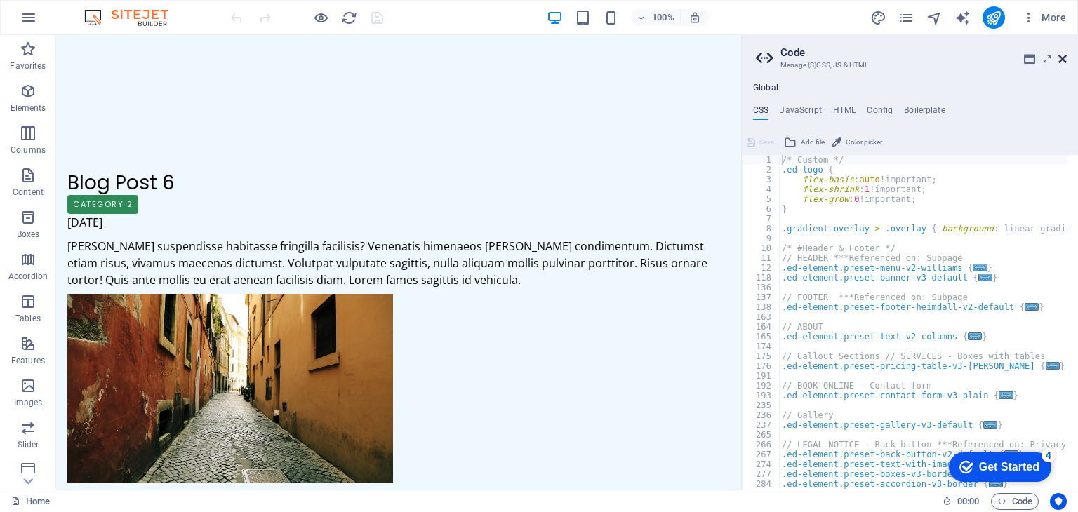
click at [1064, 55] on icon at bounding box center [1062, 58] width 8 height 11
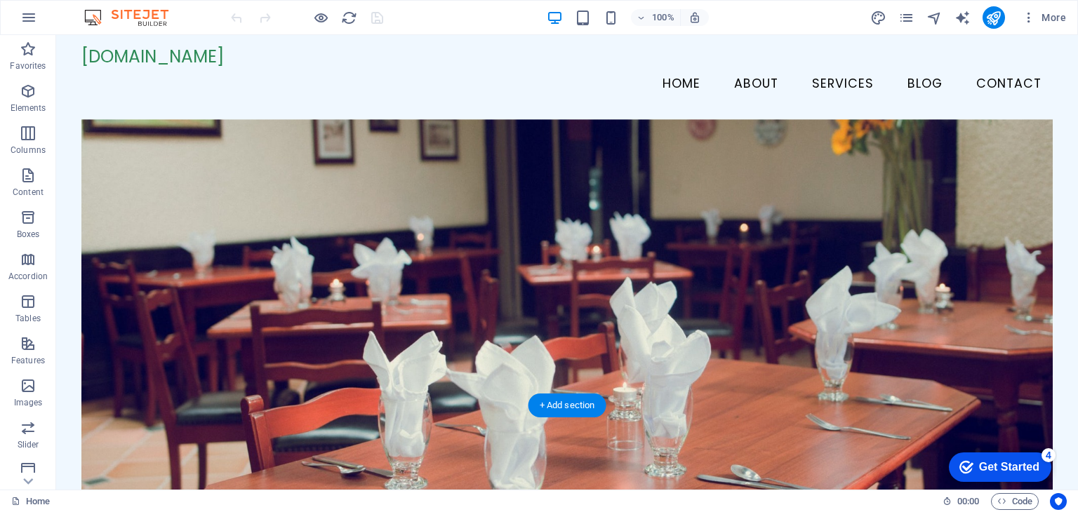
scroll to position [0, 0]
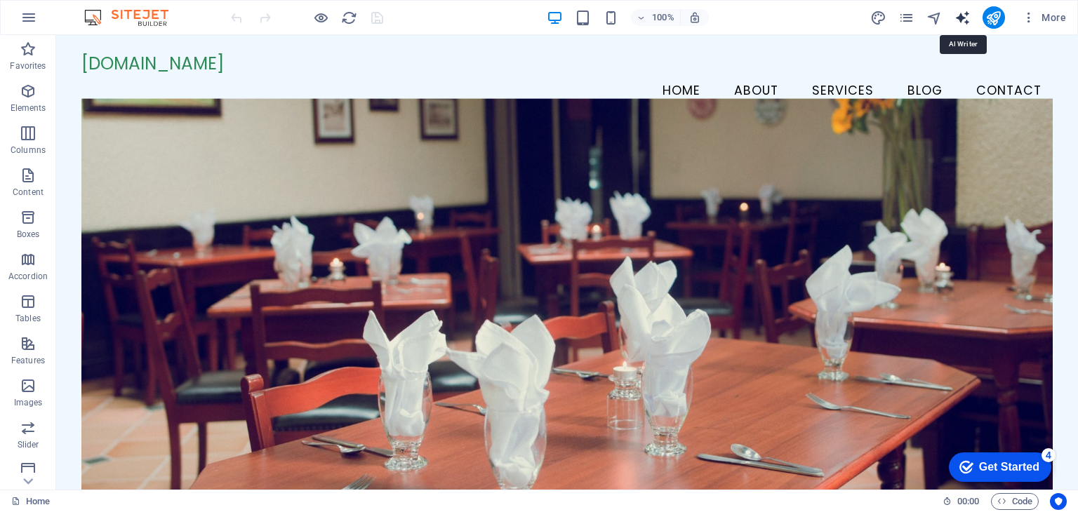
click at [0, 0] on icon "text_generator" at bounding box center [0, 0] width 0 height 0
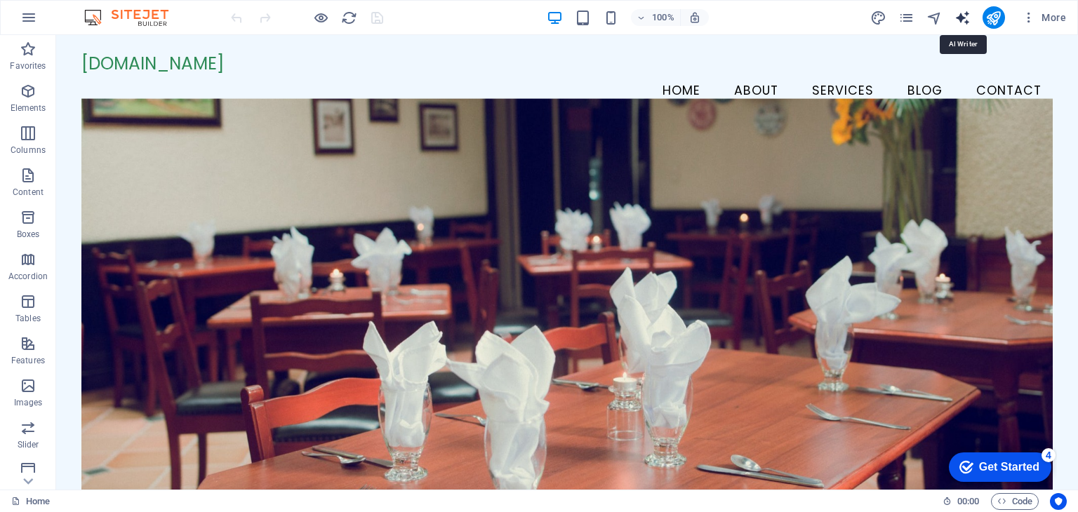
select select "English"
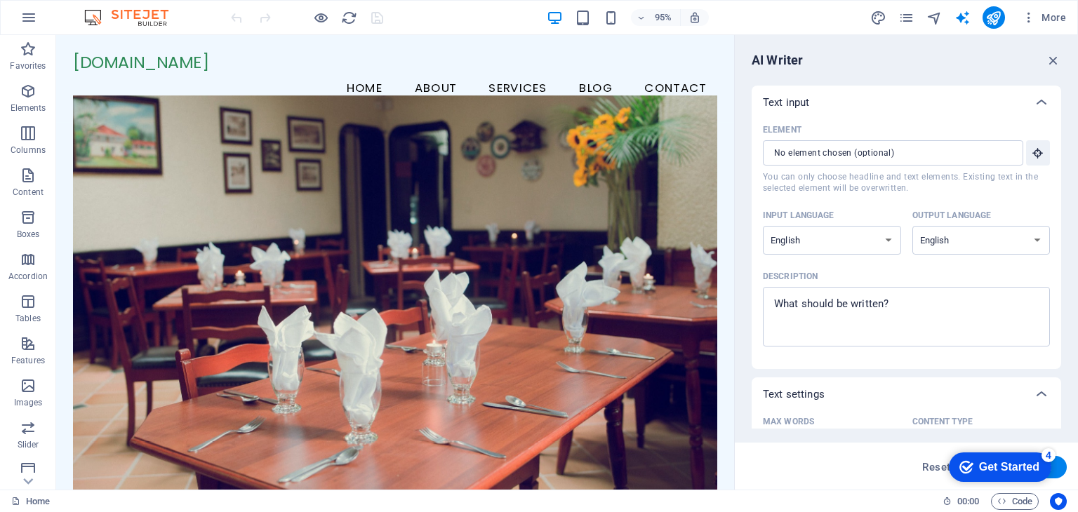
click at [944, 118] on div "Text input" at bounding box center [905, 103] width 309 height 34
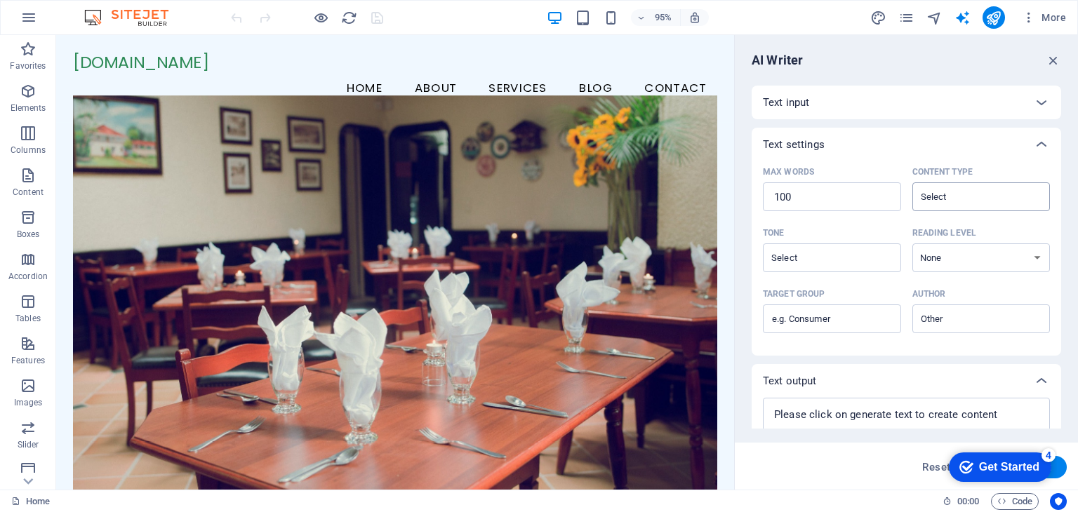
scroll to position [48, 0]
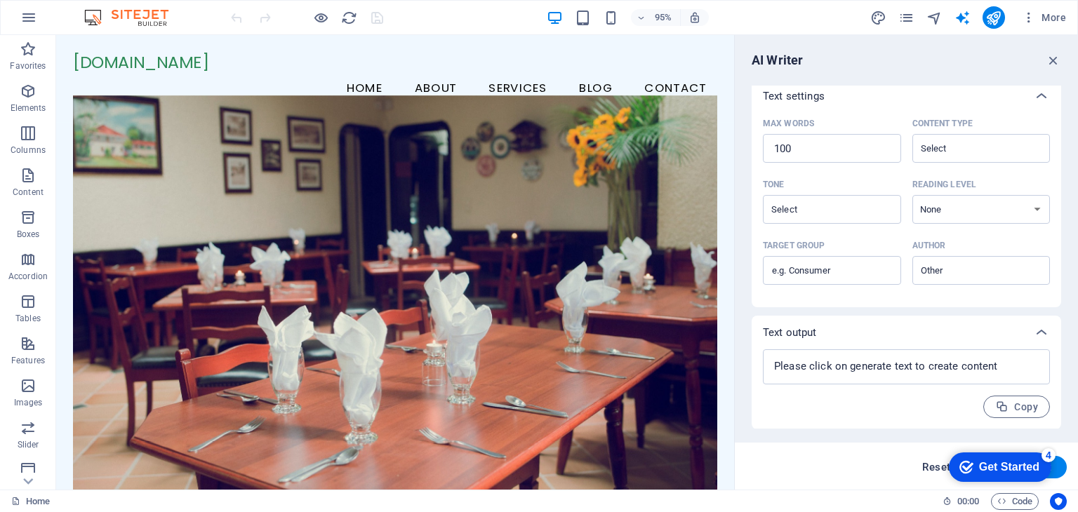
click at [928, 470] on span "Reset" at bounding box center [936, 467] width 28 height 11
type textarea "x"
click at [928, 467] on span "Reset" at bounding box center [936, 467] width 28 height 11
type textarea "x"
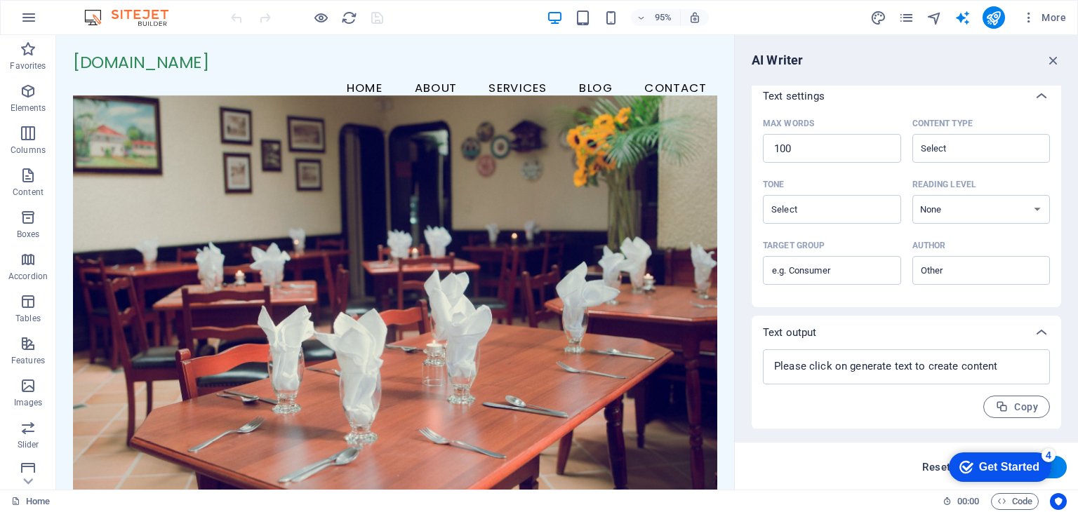
type textarea "x"
click at [985, 466] on div "Get Started" at bounding box center [1009, 467] width 60 height 13
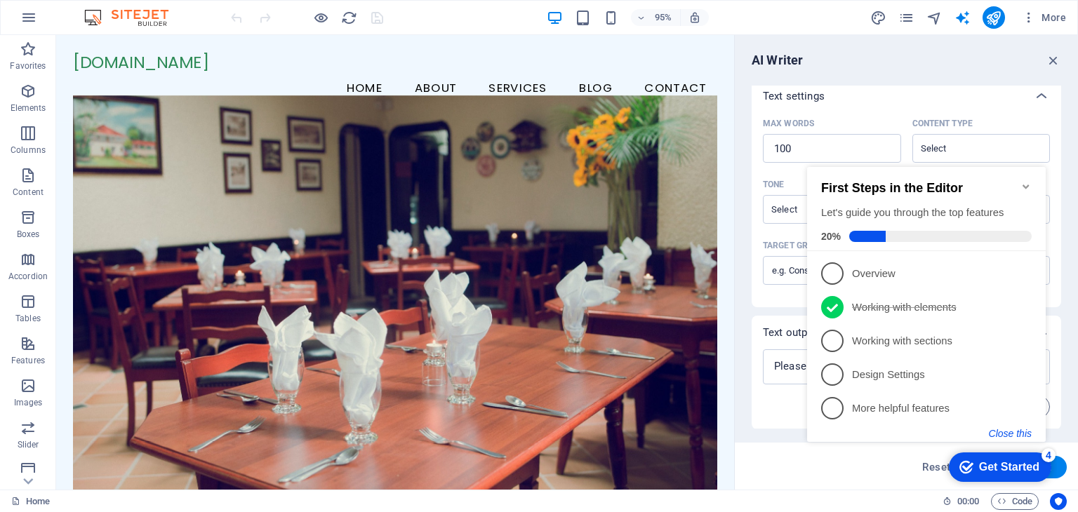
click at [1008, 429] on button "Close this" at bounding box center [1010, 433] width 43 height 11
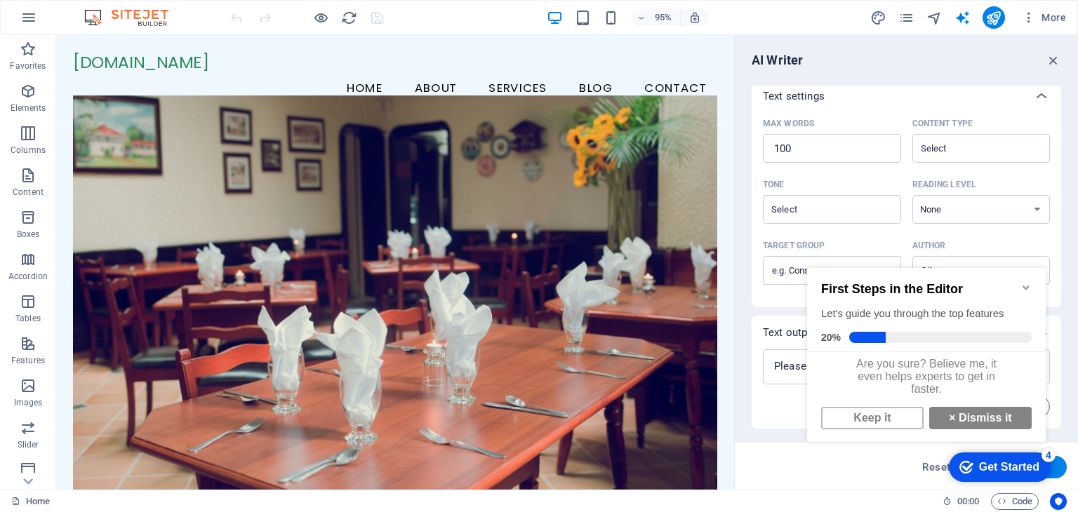
scroll to position [8, 0]
click at [958, 417] on link "× Dismiss it" at bounding box center [980, 418] width 102 height 22
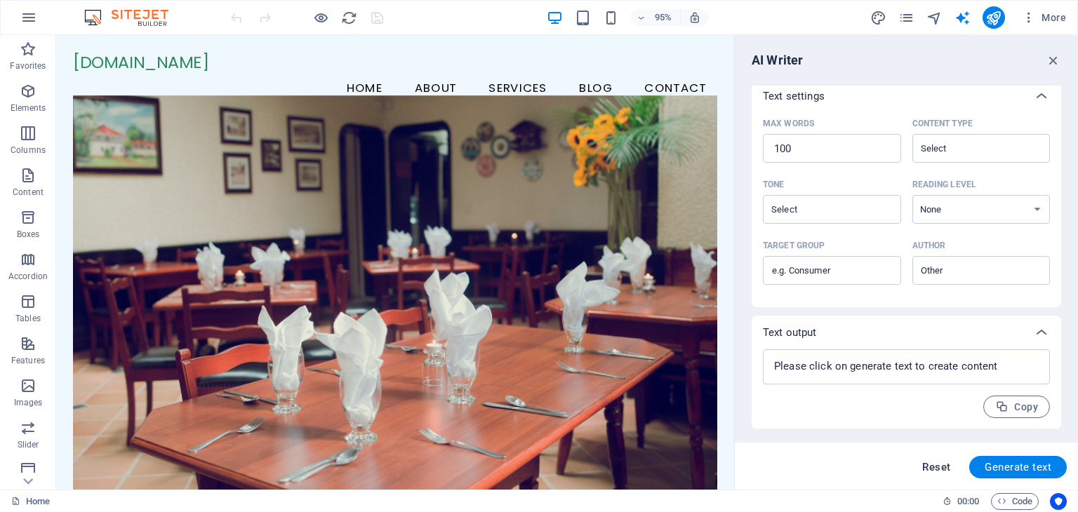
click at [929, 472] on span "Reset" at bounding box center [936, 467] width 28 height 11
type textarea "x"
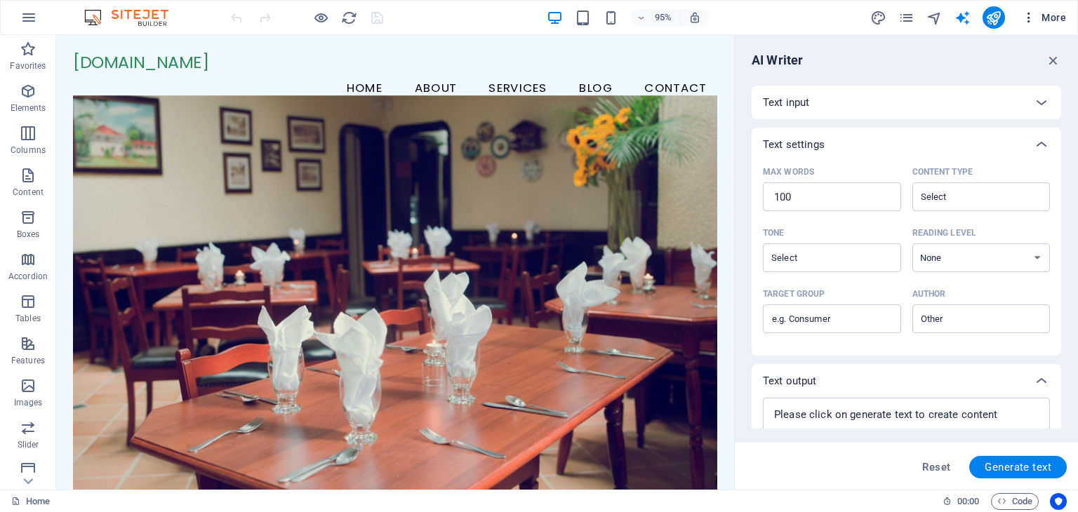
click at [0, 0] on icon "button" at bounding box center [0, 0] width 0 height 0
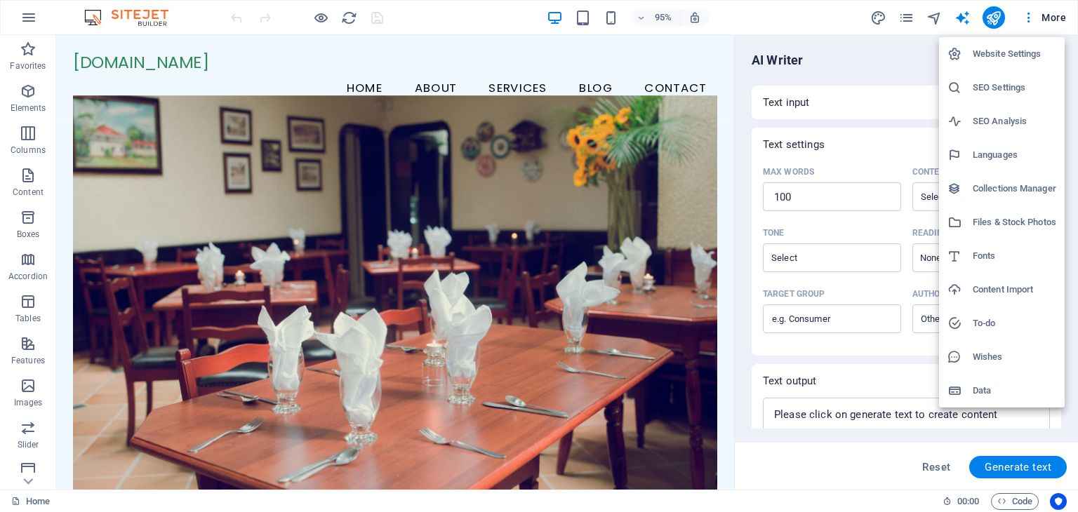
click at [991, 380] on li "Data" at bounding box center [1002, 391] width 126 height 34
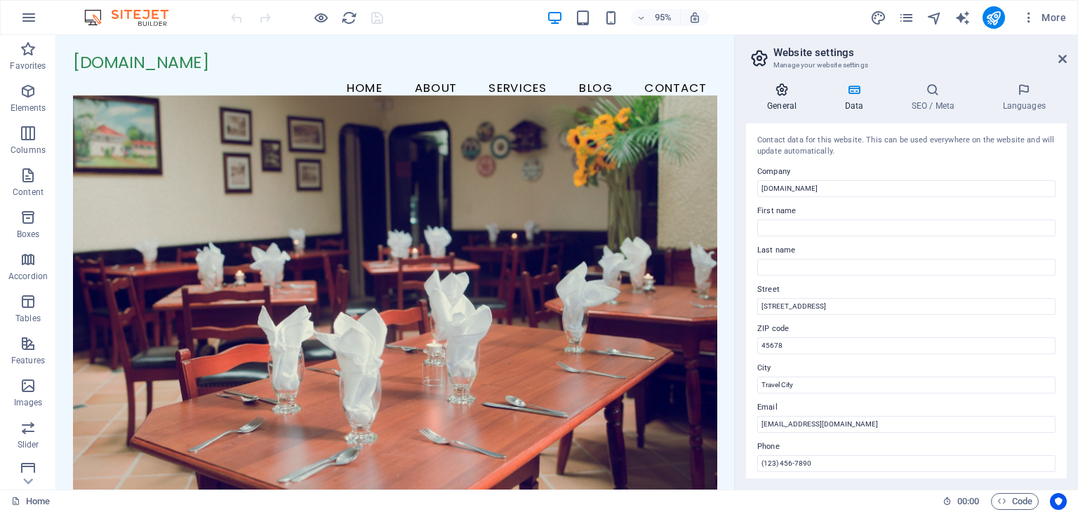
click at [789, 106] on h4 "General" at bounding box center [784, 97] width 77 height 29
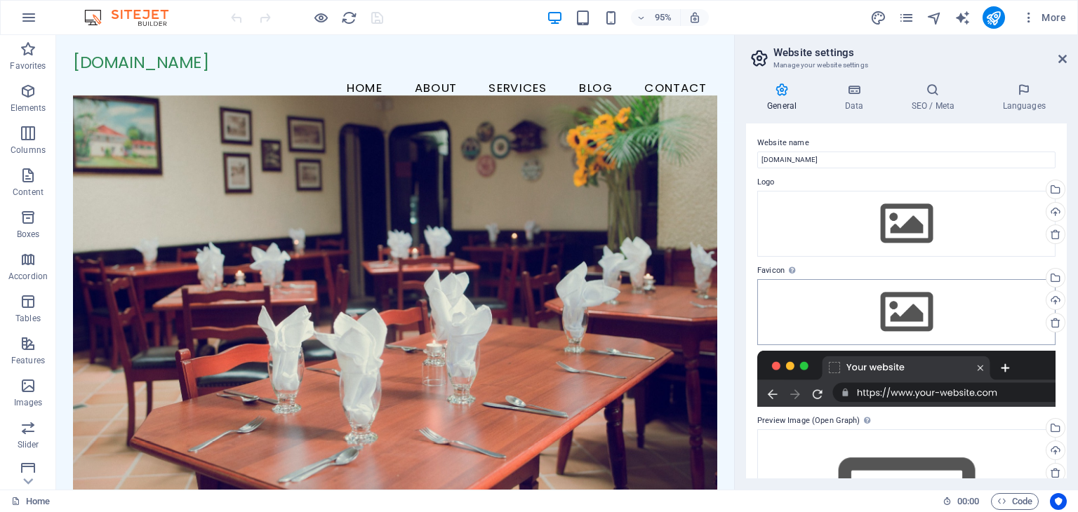
scroll to position [123, 0]
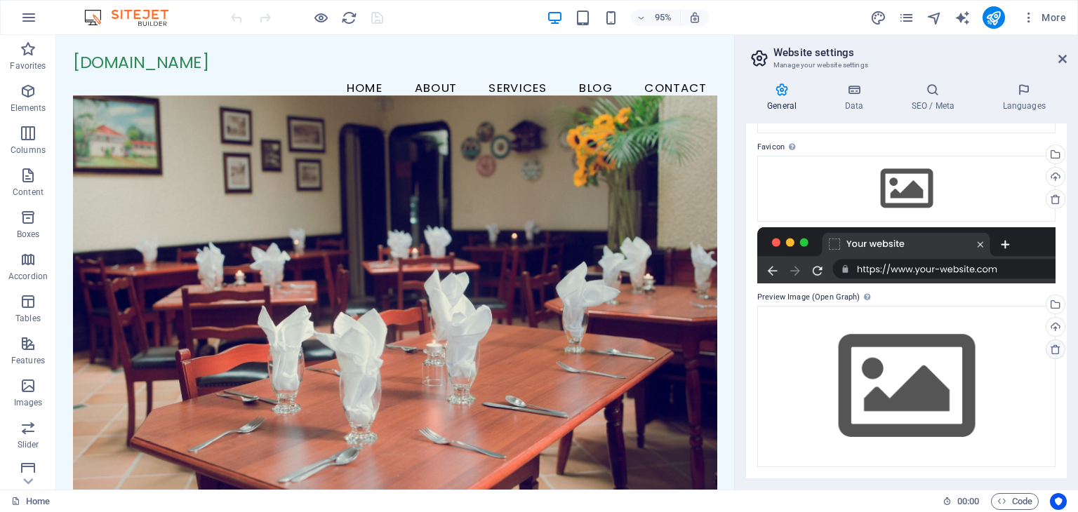
click at [1051, 342] on link at bounding box center [1055, 350] width 20 height 20
click at [1051, 349] on icon at bounding box center [1055, 349] width 11 height 11
click at [1052, 195] on icon at bounding box center [1055, 199] width 11 height 11
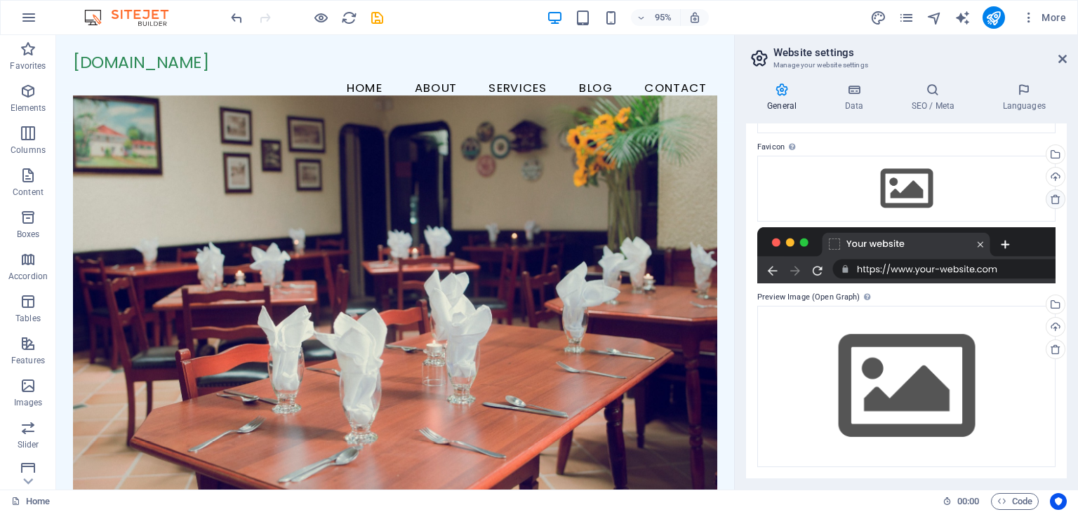
click at [1052, 195] on icon at bounding box center [1055, 199] width 11 height 11
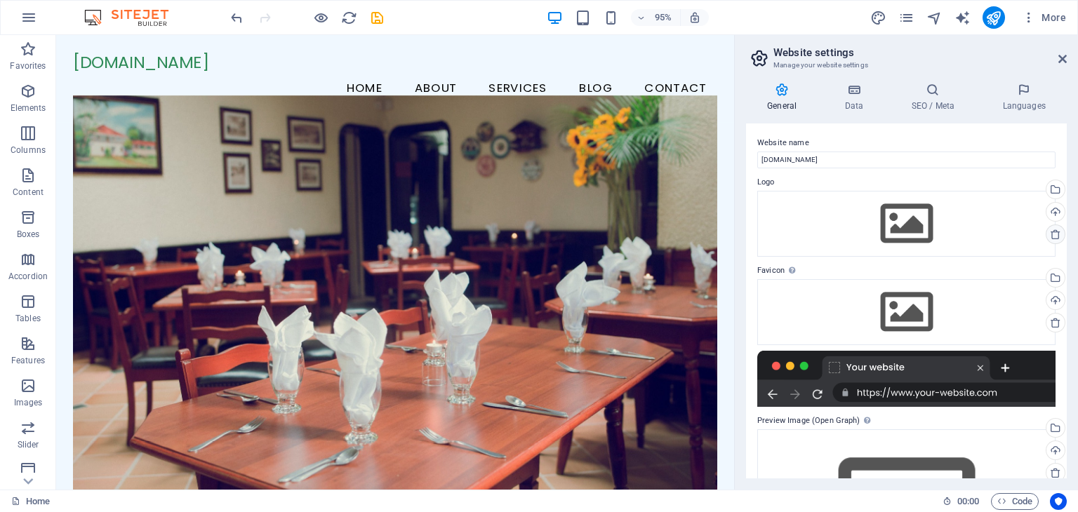
click at [1056, 229] on icon at bounding box center [1055, 234] width 11 height 11
click at [842, 88] on icon at bounding box center [853, 90] width 61 height 14
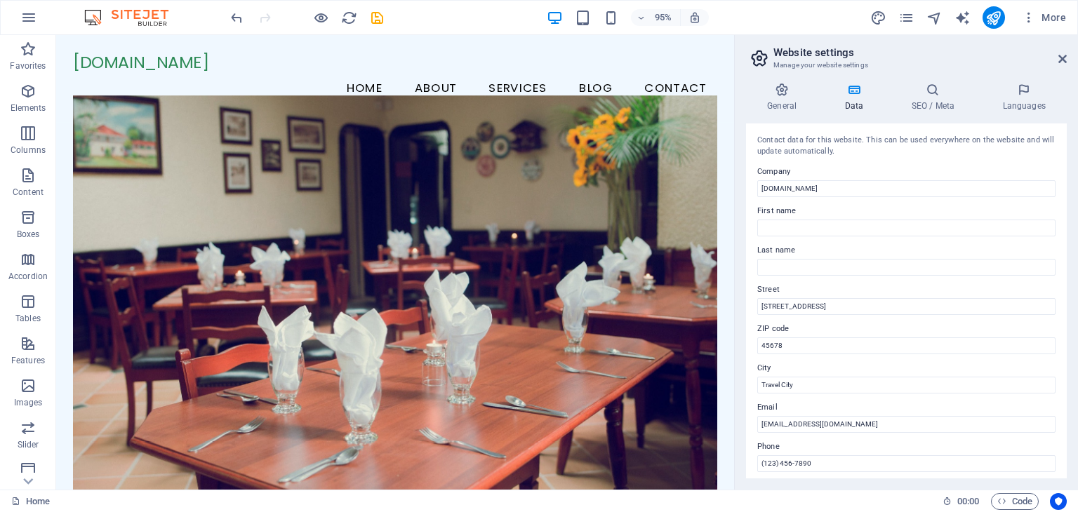
click at [931, 119] on div "General Data SEO / Meta Languages Website name vacationhills.com Logo Drag file…" at bounding box center [906, 281] width 321 height 396
click at [1048, 85] on icon at bounding box center [1024, 90] width 86 height 14
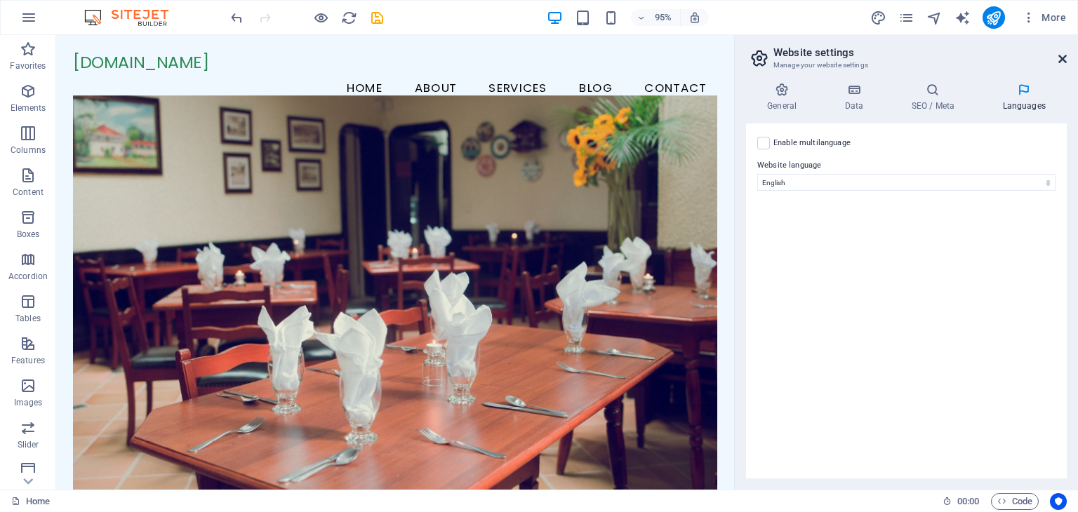
click at [1059, 60] on icon at bounding box center [1062, 58] width 8 height 11
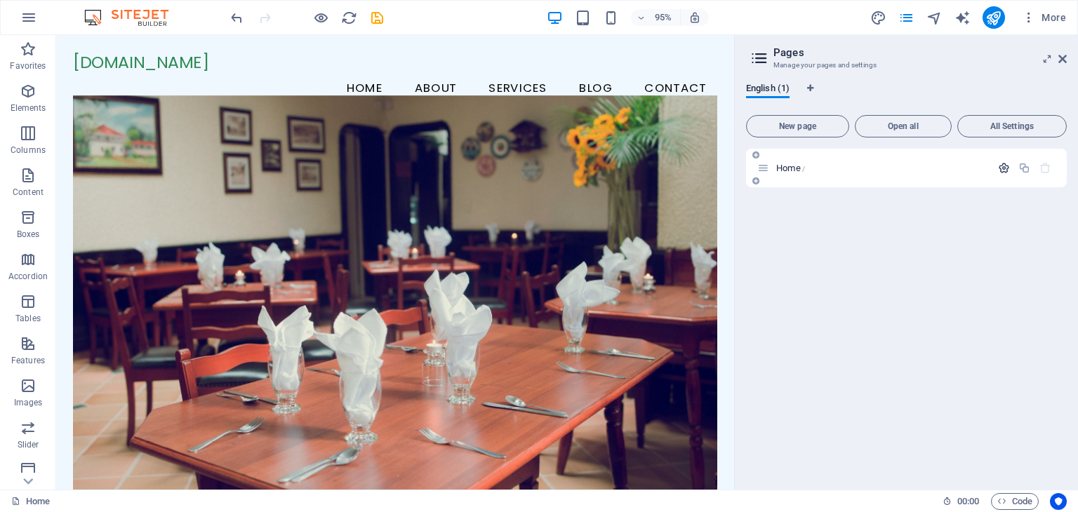
click at [1000, 166] on icon "button" at bounding box center [1004, 168] width 12 height 12
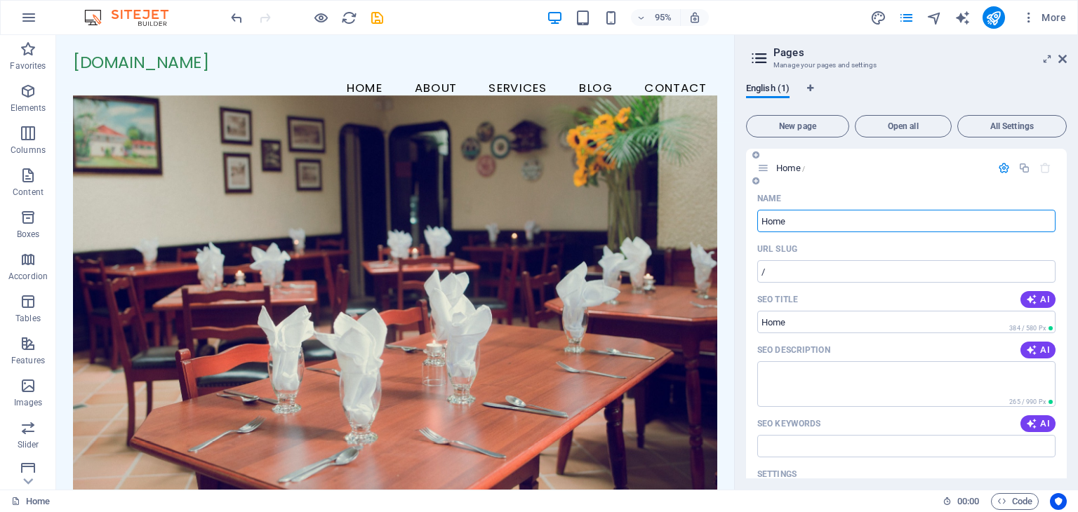
scroll to position [257, 0]
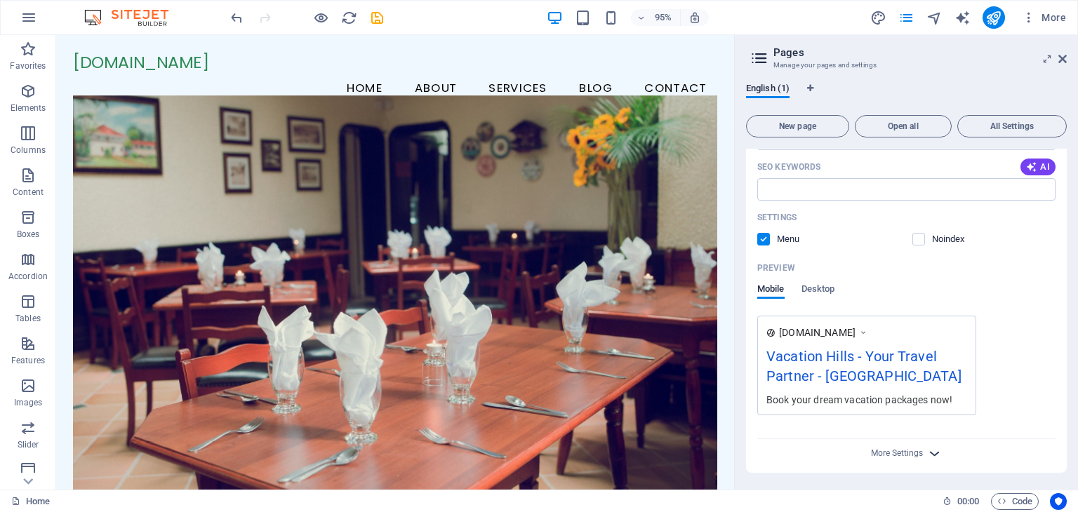
click at [935, 455] on icon "button" at bounding box center [934, 454] width 16 height 16
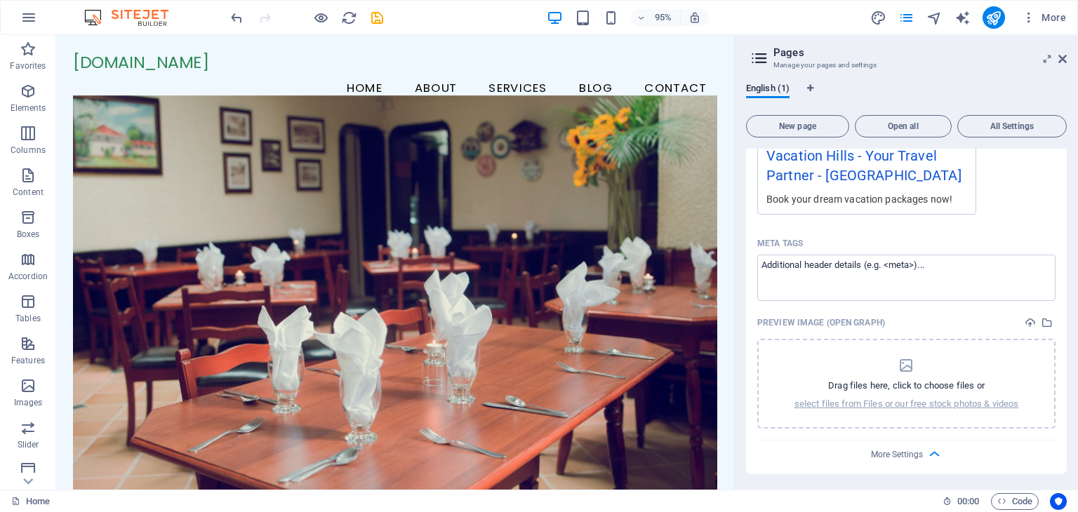
scroll to position [457, 0]
drag, startPoint x: 763, startPoint y: 50, endPoint x: 763, endPoint y: 59, distance: 9.1
click at [763, 59] on icon at bounding box center [759, 58] width 21 height 20
click at [1064, 56] on icon at bounding box center [1062, 58] width 8 height 11
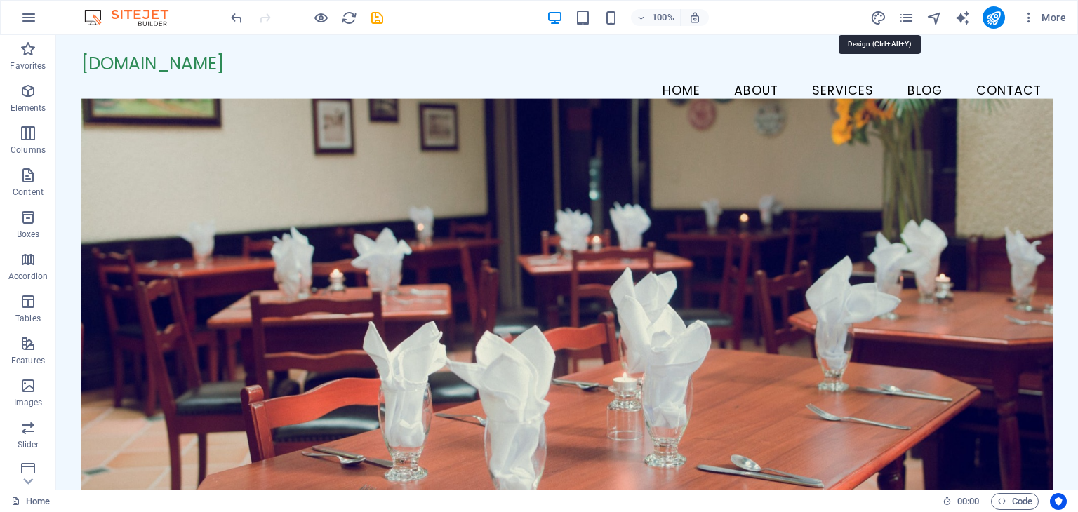
select select "px"
select select "200"
select select "px"
